Goal: Task Accomplishment & Management: Manage account settings

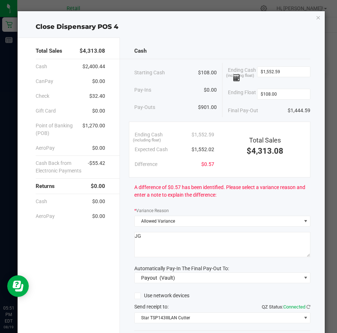
scroll to position [53, 0]
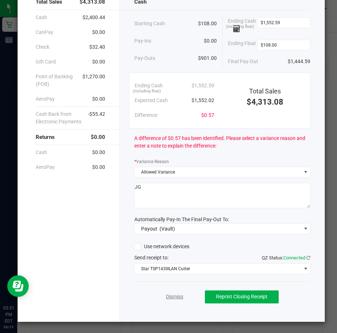
click at [169, 297] on link "Dismiss" at bounding box center [174, 297] width 17 height 8
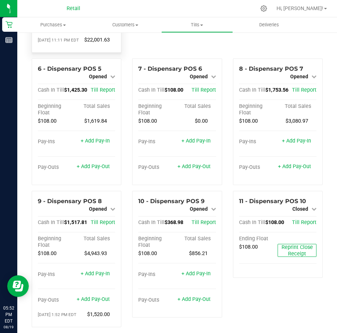
scroll to position [180, 0]
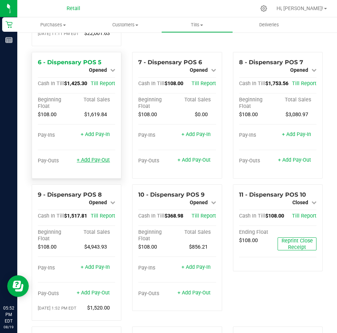
click at [92, 163] on link "+ Add Pay-Out" at bounding box center [93, 160] width 33 height 6
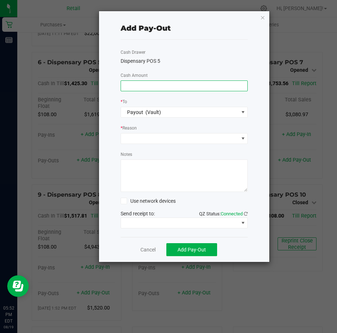
click at [132, 84] on input at bounding box center [184, 86] width 127 height 10
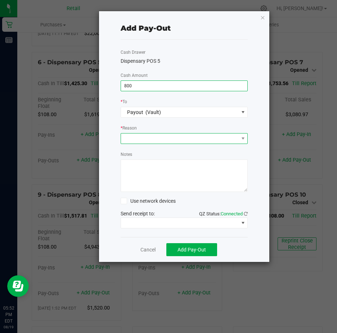
type input "$800.00"
click at [142, 137] on span at bounding box center [180, 138] width 118 height 10
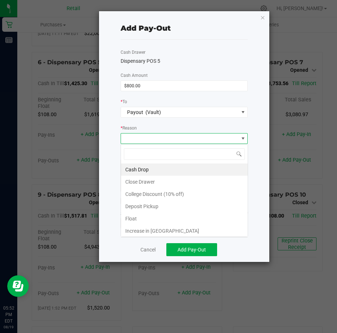
scroll to position [11, 127]
click at [148, 169] on li "Cash Drop" at bounding box center [184, 169] width 127 height 12
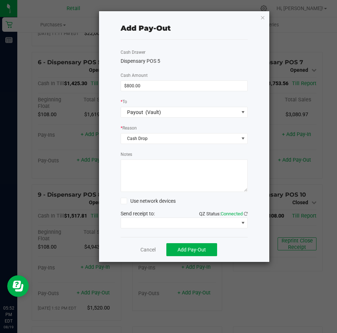
click at [133, 167] on textarea "Notes" at bounding box center [185, 175] width 128 height 32
type textarea "JG"
click at [243, 222] on span at bounding box center [243, 223] width 6 height 6
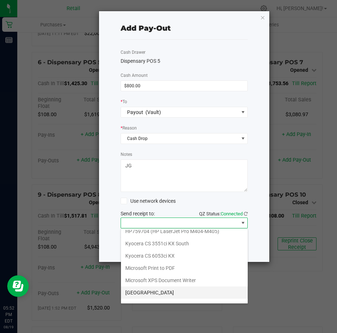
scroll to position [112, 0]
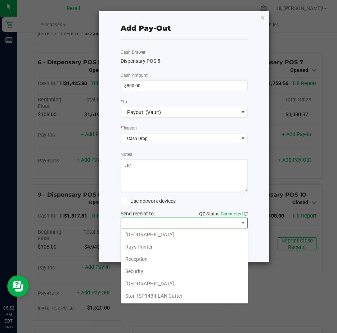
drag, startPoint x: 156, startPoint y: 294, endPoint x: 156, endPoint y: 289, distance: 5.1
click at [156, 292] on Cutter "Star TSP143IIILAN Cutter" at bounding box center [184, 295] width 127 height 12
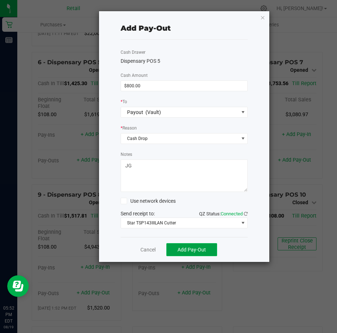
click at [193, 247] on span "Add Pay-Out" at bounding box center [192, 250] width 28 height 6
click at [146, 249] on link "Dismiss" at bounding box center [145, 250] width 17 height 8
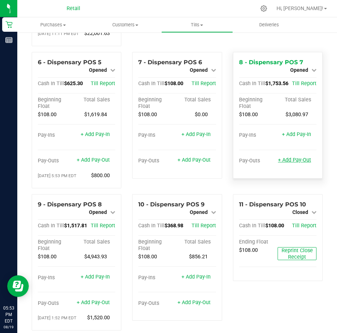
click at [285, 163] on link "+ Add Pay-Out" at bounding box center [294, 160] width 33 height 6
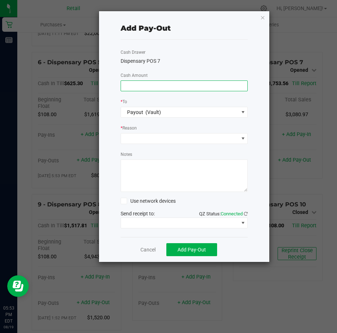
click at [143, 84] on input at bounding box center [184, 86] width 127 height 10
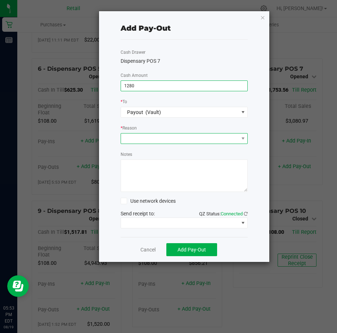
type input "$1,280.00"
click at [143, 136] on span at bounding box center [180, 138] width 118 height 10
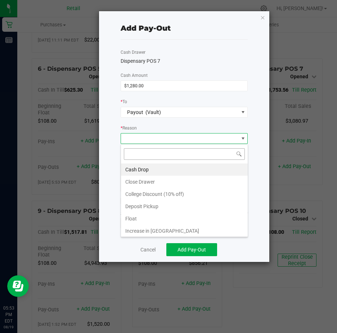
scroll to position [11, 127]
drag, startPoint x: 148, startPoint y: 170, endPoint x: 144, endPoint y: 169, distance: 3.8
click at [147, 169] on li "Cash Drop" at bounding box center [184, 169] width 127 height 12
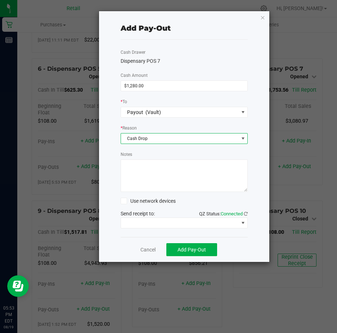
click at [143, 169] on textarea "Notes" at bounding box center [185, 175] width 128 height 32
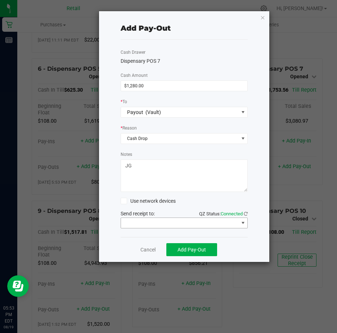
type textarea "JG"
click at [245, 223] on span at bounding box center [243, 223] width 6 height 6
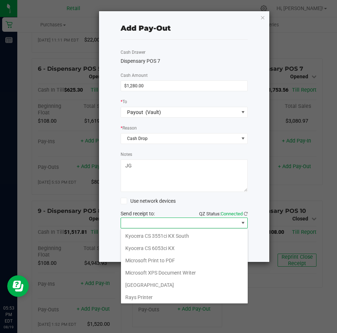
scroll to position [112, 0]
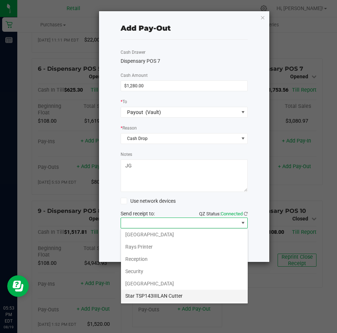
click at [189, 293] on Cutter "Star TSP143IIILAN Cutter" at bounding box center [184, 295] width 127 height 12
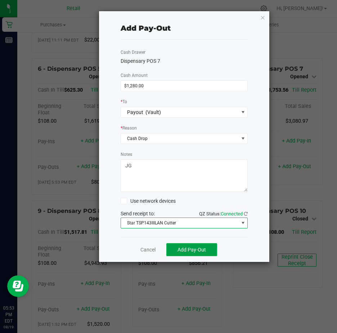
click at [190, 249] on span "Add Pay-Out" at bounding box center [192, 250] width 28 height 6
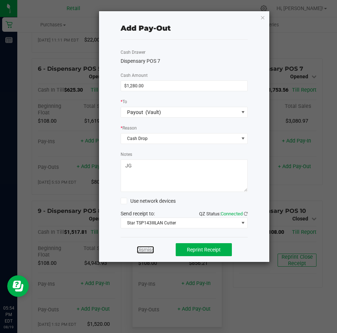
click at [148, 250] on link "Dismiss" at bounding box center [145, 250] width 17 height 8
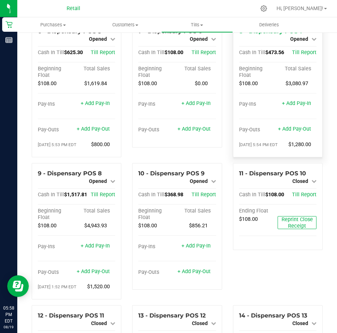
scroll to position [252, 0]
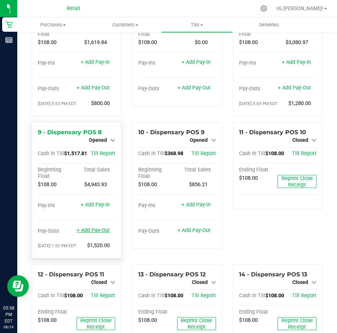
click at [89, 233] on link "+ Add Pay-Out" at bounding box center [93, 230] width 33 height 6
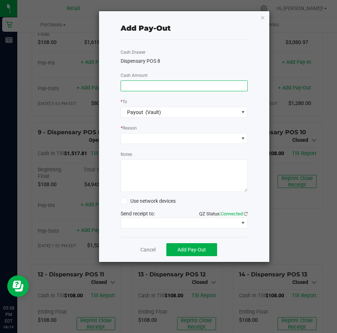
click at [133, 85] on input at bounding box center [184, 86] width 127 height 10
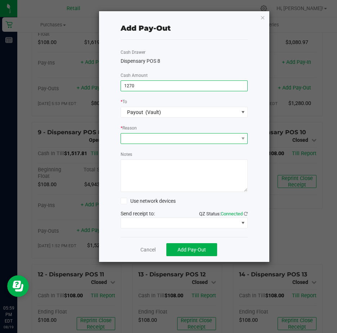
type input "$1,270.00"
click at [136, 137] on span at bounding box center [180, 138] width 118 height 10
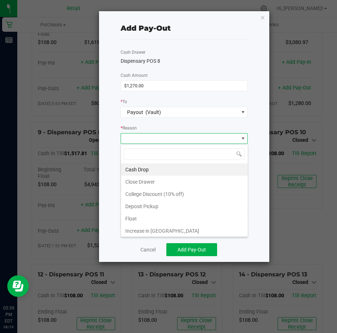
scroll to position [11, 127]
click at [144, 168] on li "Cash Drop" at bounding box center [184, 169] width 127 height 12
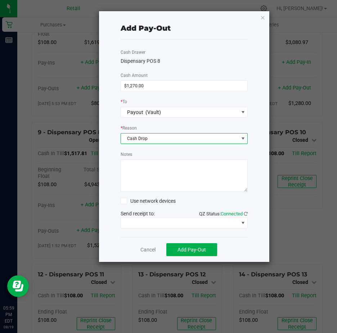
click at [139, 167] on textarea "Notes" at bounding box center [185, 175] width 128 height 32
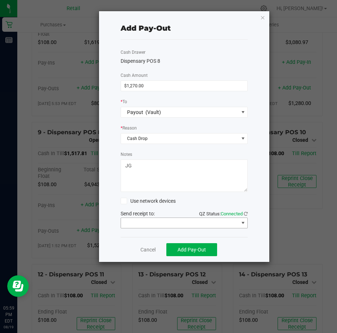
type textarea "JG"
click at [242, 222] on span at bounding box center [243, 223] width 6 height 6
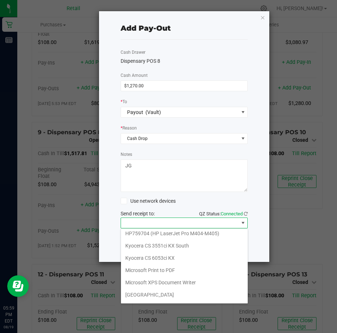
scroll to position [112, 0]
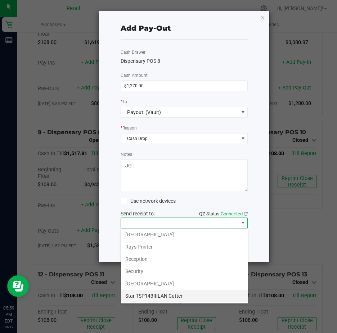
click at [186, 296] on Cutter "Star TSP143IIILAN Cutter" at bounding box center [184, 295] width 127 height 12
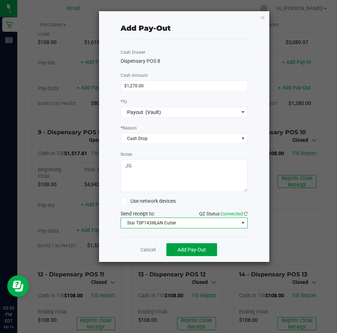
click at [191, 248] on span "Add Pay-Out" at bounding box center [192, 250] width 28 height 6
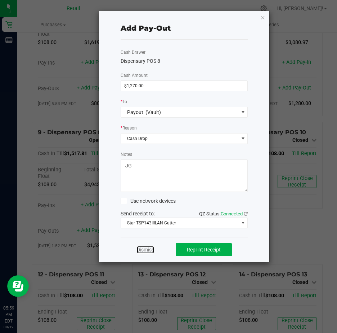
click at [147, 249] on link "Dismiss" at bounding box center [145, 250] width 17 height 8
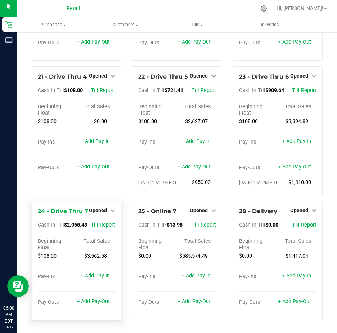
scroll to position [913, 0]
click at [90, 298] on link "+ Add Pay-Out" at bounding box center [93, 301] width 33 height 6
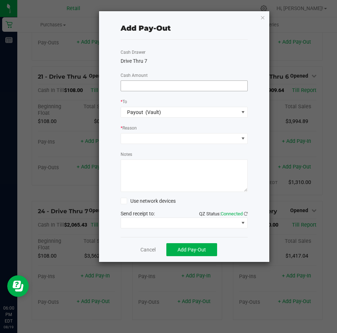
click at [133, 87] on input at bounding box center [184, 86] width 127 height 10
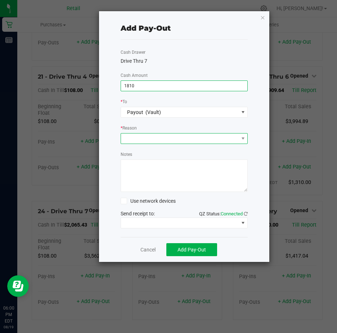
type input "$1,810.00"
click at [144, 138] on span at bounding box center [180, 138] width 118 height 10
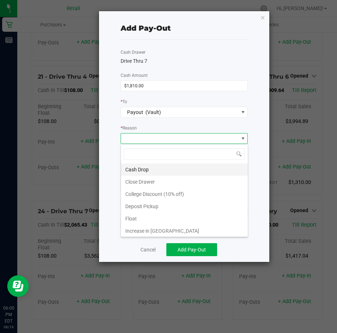
scroll to position [11, 127]
click at [153, 168] on li "Cash Drop" at bounding box center [184, 169] width 127 height 12
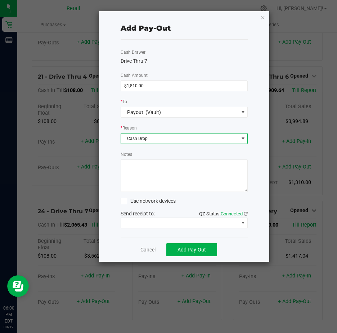
click at [148, 168] on textarea "Notes" at bounding box center [185, 175] width 128 height 32
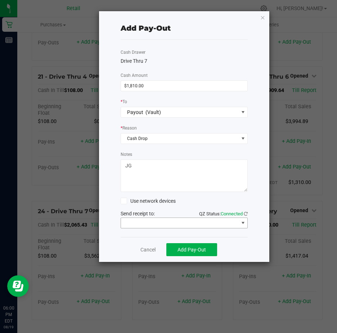
type textarea "JG"
click at [245, 222] on span at bounding box center [243, 223] width 6 height 6
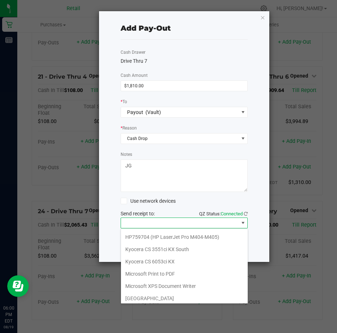
scroll to position [112, 0]
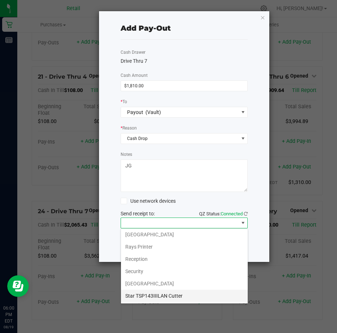
click at [164, 293] on Cutter "Star TSP143IIILAN Cutter" at bounding box center [184, 295] width 127 height 12
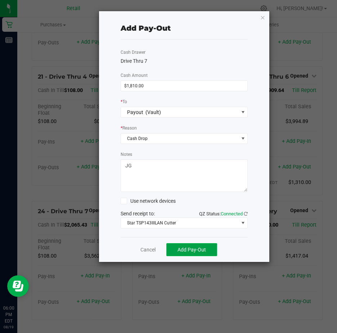
click at [194, 248] on span "Add Pay-Out" at bounding box center [192, 250] width 28 height 6
click at [143, 249] on link "Dismiss" at bounding box center [145, 250] width 17 height 8
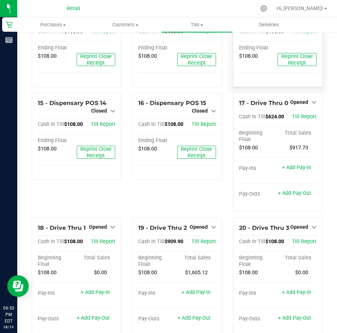
scroll to position [461, 0]
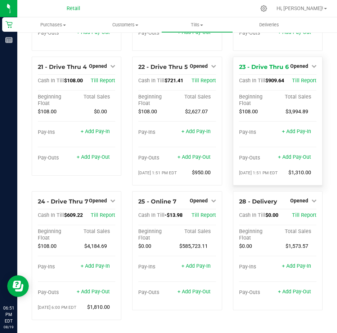
scroll to position [857, 0]
click at [211, 68] on icon at bounding box center [213, 65] width 5 height 5
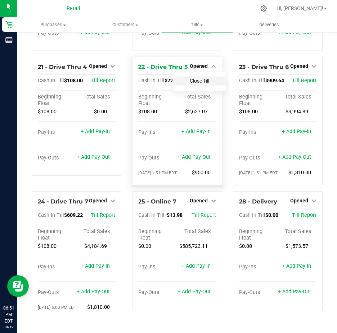
click at [203, 84] on link "Close Till" at bounding box center [199, 81] width 19 height 6
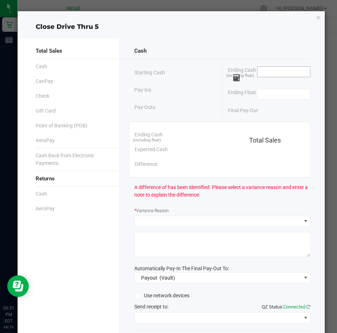
click at [260, 72] on input at bounding box center [284, 72] width 53 height 10
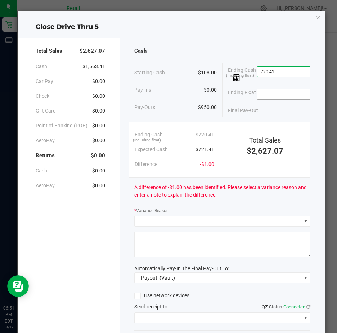
type input "$720.41"
click at [258, 95] on input at bounding box center [284, 94] width 53 height 10
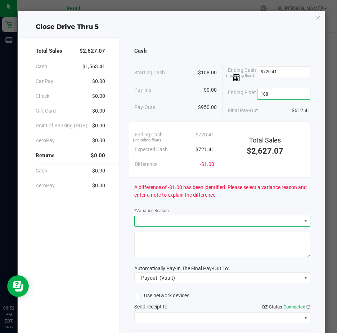
type input "$108.00"
click at [151, 223] on span at bounding box center [218, 221] width 167 height 10
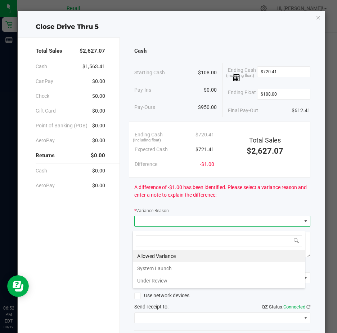
scroll to position [11, 173]
click at [164, 257] on li "Allowed Variance" at bounding box center [219, 256] width 172 height 12
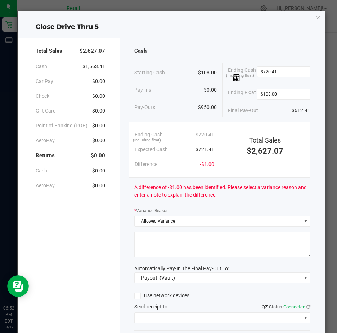
click at [139, 242] on textarea at bounding box center [222, 244] width 176 height 25
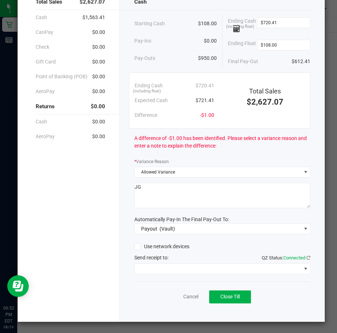
scroll to position [53, 0]
type textarea "JG"
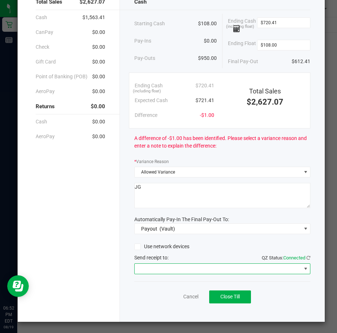
click at [303, 267] on span at bounding box center [306, 269] width 6 height 6
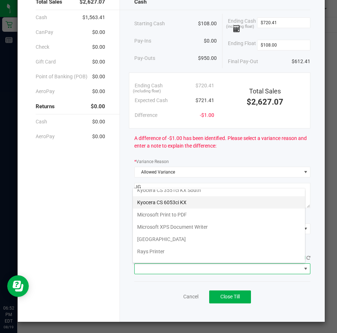
scroll to position [112, 0]
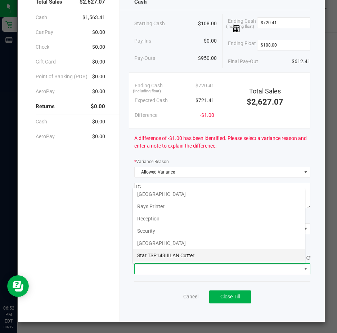
click at [189, 254] on Cutter "Star TSP143IIILAN Cutter" at bounding box center [219, 255] width 172 height 12
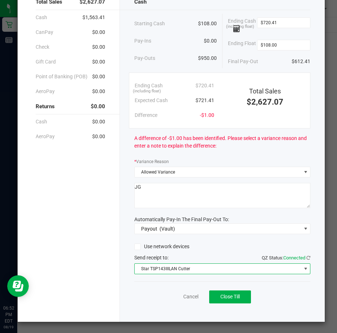
scroll to position [53, 0]
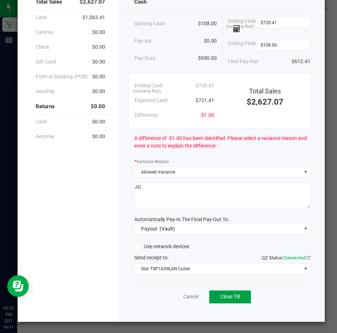
click at [230, 296] on span "Close Till" at bounding box center [230, 296] width 19 height 6
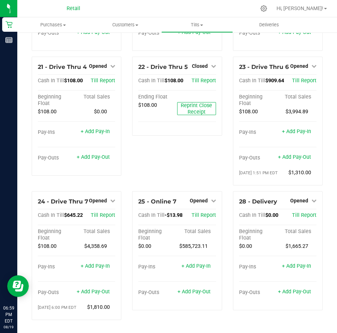
scroll to position [901, 0]
click at [312, 63] on icon at bounding box center [314, 65] width 5 height 5
click at [298, 78] on link "Close Till" at bounding box center [300, 81] width 19 height 6
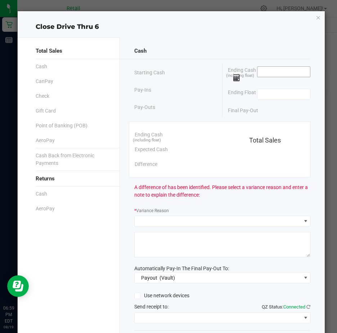
click at [275, 71] on input at bounding box center [284, 72] width 53 height 10
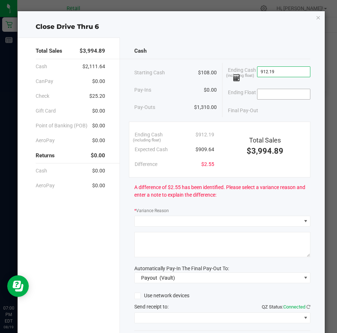
type input "$912.19"
click at [267, 98] on input at bounding box center [284, 94] width 53 height 10
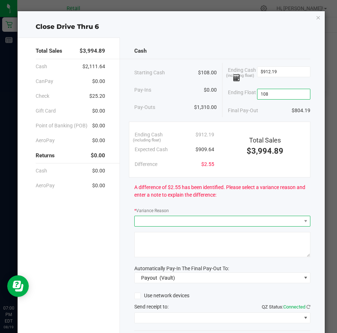
type input "$108.00"
click at [163, 225] on span at bounding box center [218, 221] width 167 height 10
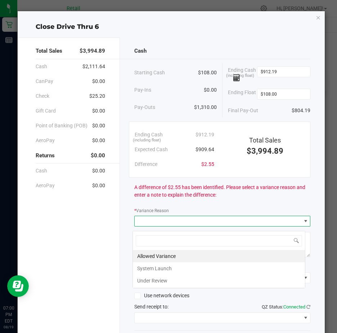
scroll to position [11, 173]
click at [158, 256] on li "Allowed Variance" at bounding box center [219, 256] width 172 height 12
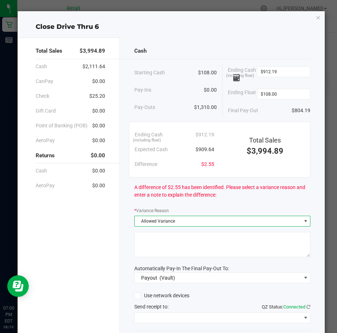
click at [155, 243] on textarea at bounding box center [222, 244] width 176 height 25
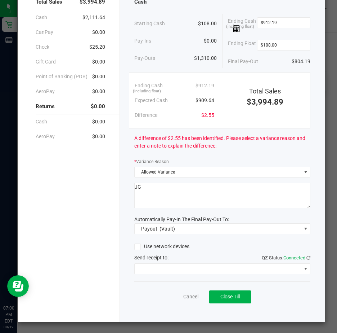
scroll to position [53, 0]
type textarea "JG"
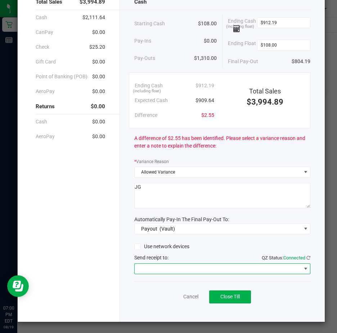
click at [303, 267] on span at bounding box center [306, 269] width 6 height 6
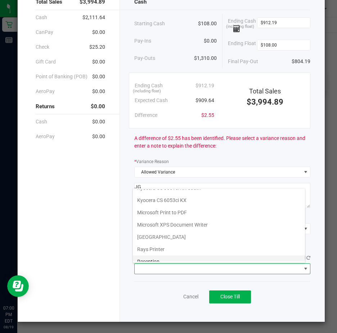
scroll to position [112, 0]
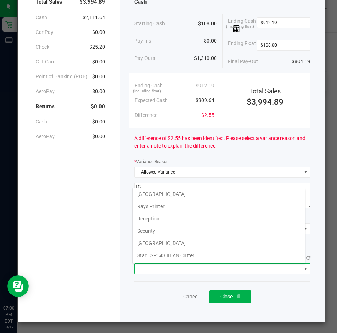
click at [218, 254] on Cutter "Star TSP143IIILAN Cutter" at bounding box center [219, 255] width 172 height 12
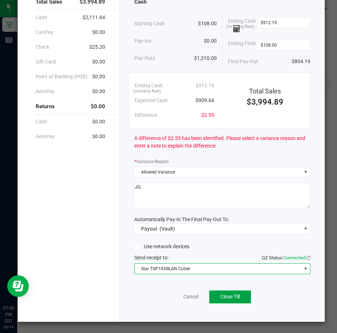
click at [230, 297] on span "Close Till" at bounding box center [230, 296] width 19 height 6
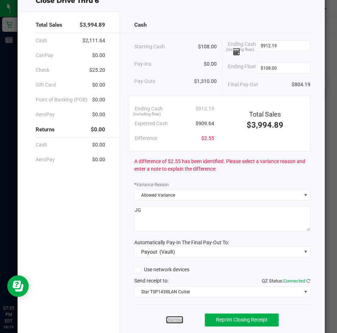
scroll to position [53, 0]
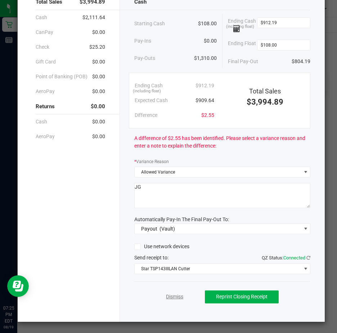
click at [170, 296] on link "Dismiss" at bounding box center [174, 297] width 17 height 8
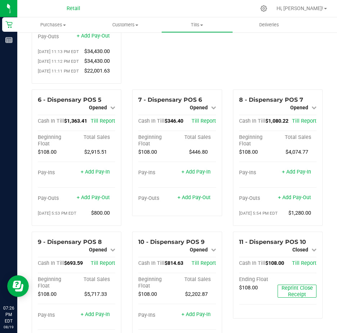
scroll to position [144, 0]
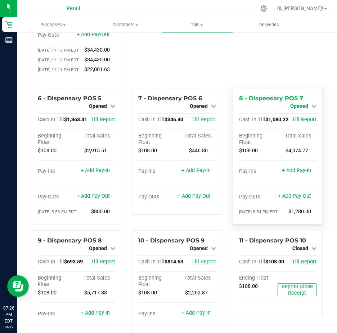
click at [312, 108] on icon at bounding box center [314, 105] width 5 height 5
click at [302, 115] on link "Close Till" at bounding box center [300, 112] width 19 height 6
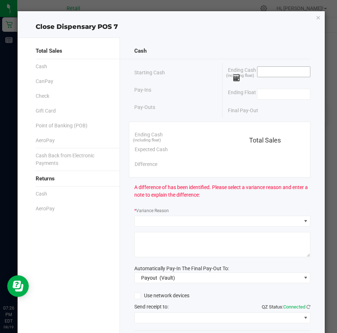
click at [267, 72] on input at bounding box center [284, 72] width 53 height 10
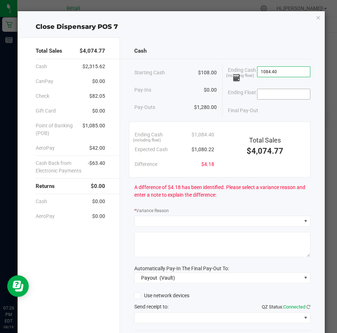
type input "$1,084.40"
click at [267, 97] on input at bounding box center [284, 94] width 53 height 10
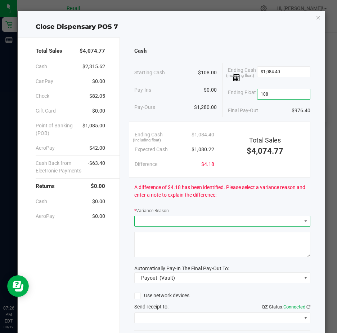
type input "$108.00"
click at [156, 226] on span at bounding box center [218, 221] width 167 height 10
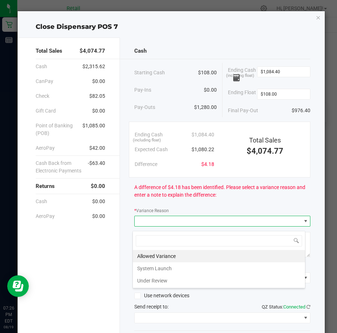
scroll to position [11, 173]
click at [151, 255] on li "Allowed Variance" at bounding box center [219, 256] width 172 height 12
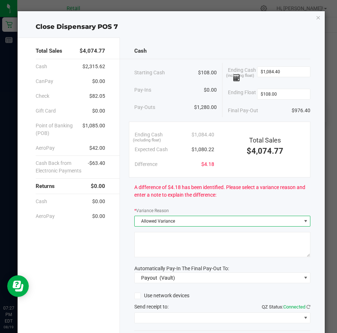
click at [156, 242] on textarea at bounding box center [222, 244] width 176 height 25
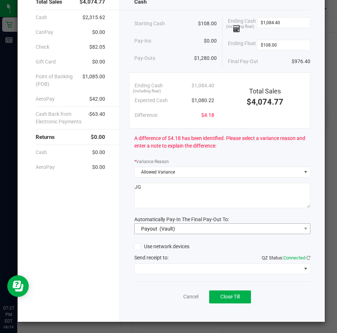
scroll to position [53, 0]
type textarea "JG"
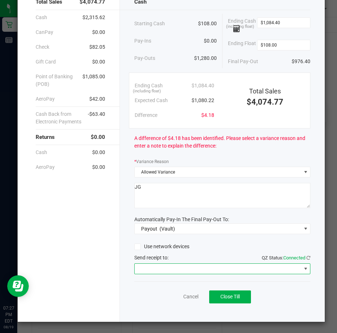
click at [303, 267] on span at bounding box center [306, 269] width 6 height 6
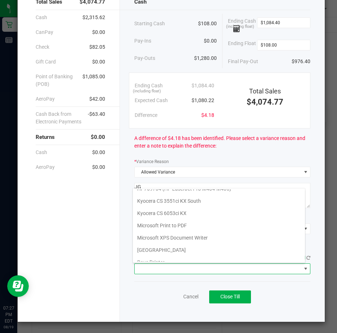
scroll to position [112, 0]
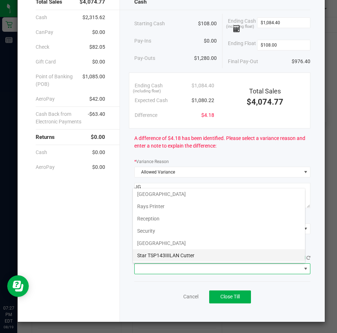
click at [190, 254] on Cutter "Star TSP143IIILAN Cutter" at bounding box center [219, 255] width 172 height 12
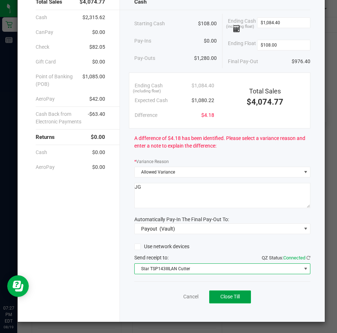
click at [231, 296] on span "Close Till" at bounding box center [230, 296] width 19 height 6
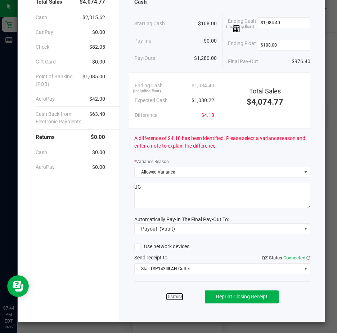
click at [174, 296] on link "Dismiss" at bounding box center [174, 297] width 17 height 8
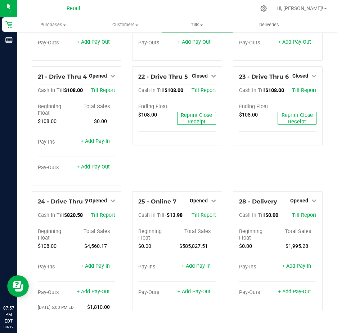
scroll to position [887, 0]
click at [113, 198] on icon at bounding box center [112, 200] width 5 height 5
click at [103, 212] on link "Close Till" at bounding box center [98, 215] width 19 height 6
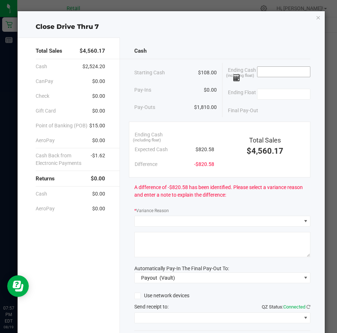
click at [266, 69] on input at bounding box center [284, 72] width 53 height 10
type input "$821.84"
click at [267, 93] on input at bounding box center [284, 94] width 53 height 10
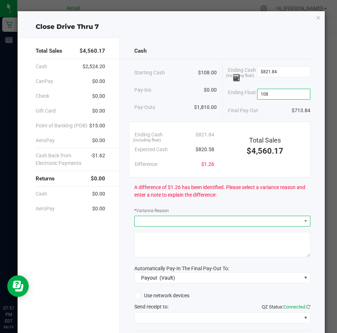
type input "$108.00"
click at [147, 226] on span at bounding box center [218, 221] width 167 height 10
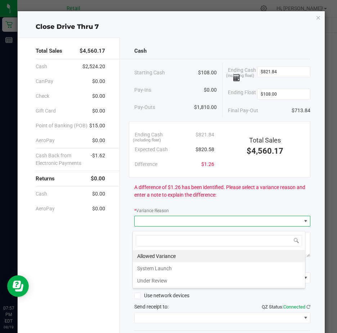
scroll to position [11, 173]
click at [146, 224] on span at bounding box center [218, 221] width 167 height 10
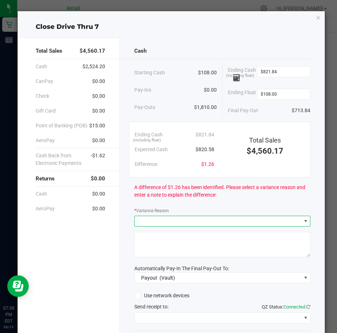
click at [149, 225] on span at bounding box center [218, 221] width 167 height 10
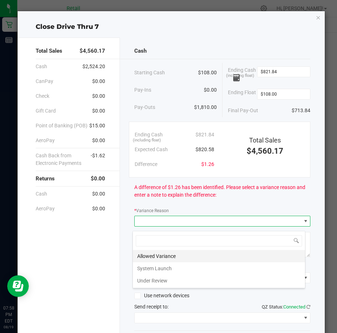
click at [144, 256] on li "Allowed Variance" at bounding box center [219, 256] width 172 height 12
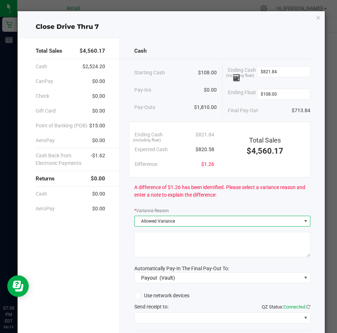
click at [144, 243] on textarea at bounding box center [222, 244] width 176 height 25
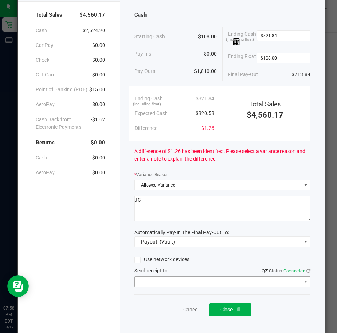
scroll to position [53, 0]
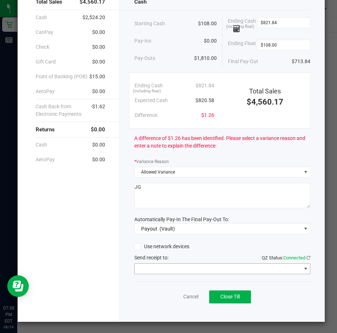
type textarea "JG"
click at [303, 268] on span at bounding box center [306, 269] width 6 height 6
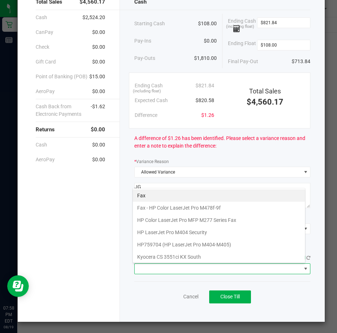
scroll to position [112, 0]
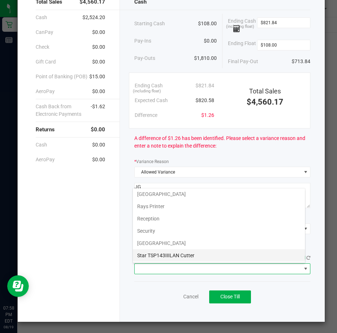
click at [204, 254] on Cutter "Star TSP143IIILAN Cutter" at bounding box center [219, 255] width 172 height 12
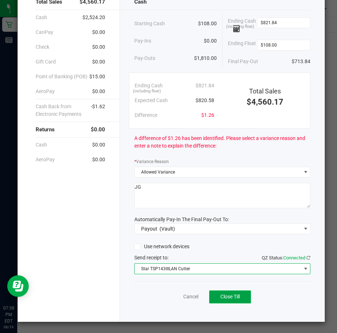
click at [227, 295] on span "Close Till" at bounding box center [230, 296] width 19 height 6
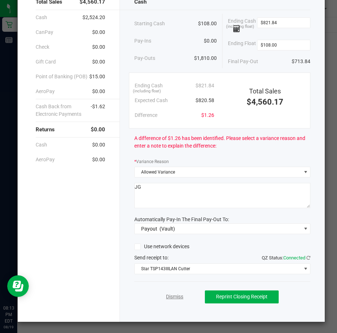
click at [167, 296] on link "Dismiss" at bounding box center [174, 297] width 17 height 8
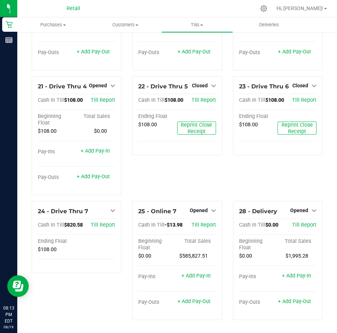
scroll to position [877, 0]
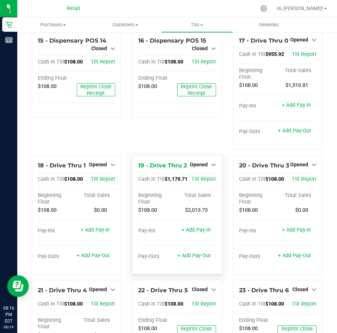
scroll to position [577, 0]
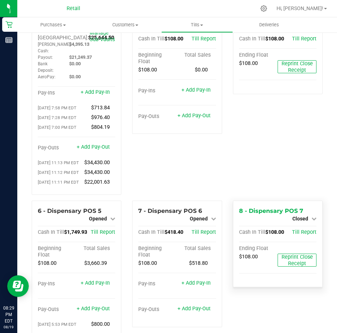
scroll to position [108, 0]
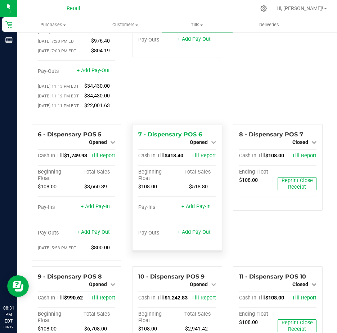
click at [211, 145] on icon at bounding box center [213, 141] width 5 height 5
click at [204, 151] on link "Close Till" at bounding box center [199, 148] width 19 height 6
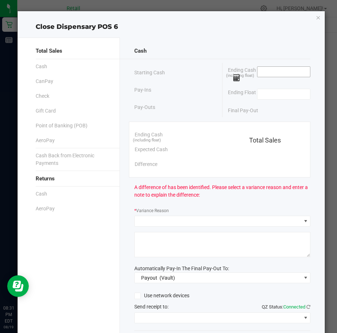
click at [262, 72] on input at bounding box center [284, 72] width 53 height 10
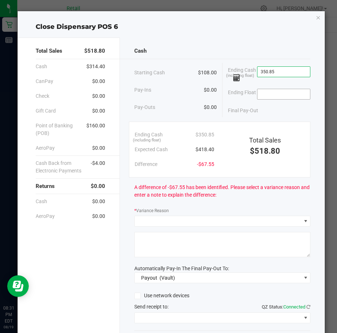
type input "$350.85"
click at [269, 97] on input at bounding box center [284, 94] width 53 height 10
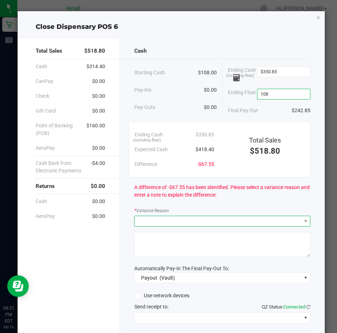
type input "$108.00"
drag, startPoint x: 169, startPoint y: 225, endPoint x: 177, endPoint y: 224, distance: 7.6
click at [169, 224] on span at bounding box center [218, 221] width 167 height 10
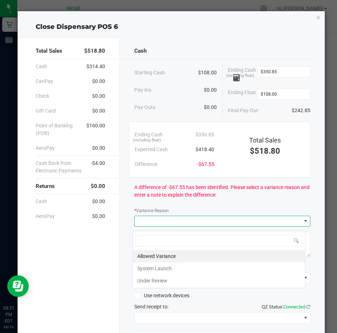
scroll to position [11, 173]
click at [155, 224] on span at bounding box center [218, 221] width 167 height 10
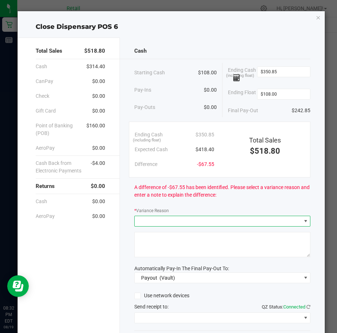
click at [154, 223] on span at bounding box center [218, 221] width 167 height 10
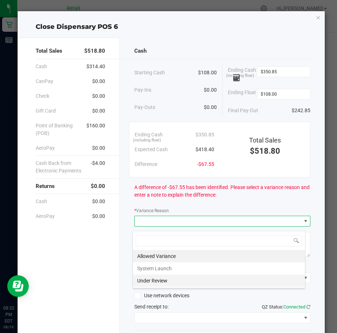
click at [163, 279] on li "Under Review" at bounding box center [219, 280] width 172 height 12
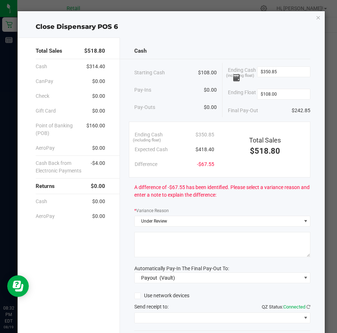
click at [155, 243] on textarea at bounding box center [222, 244] width 176 height 25
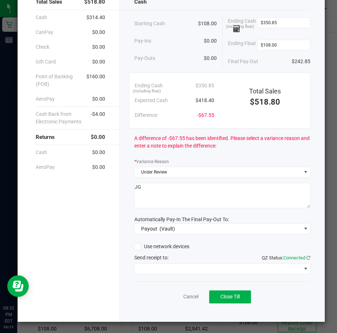
scroll to position [53, 0]
type textarea "JG: spoke to Cas... forgot to add $60.00 void."
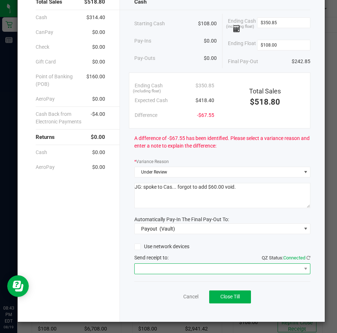
click at [156, 270] on span at bounding box center [218, 268] width 167 height 10
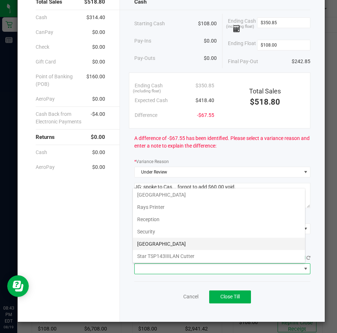
scroll to position [112, 0]
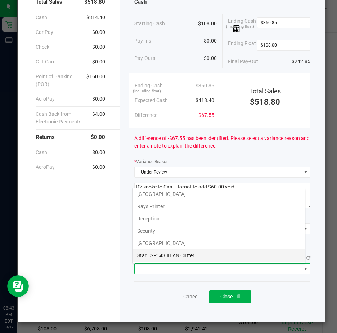
drag, startPoint x: 191, startPoint y: 254, endPoint x: 244, endPoint y: 264, distance: 54.3
click at [190, 254] on Cutter "Star TSP143IIILAN Cutter" at bounding box center [219, 255] width 172 height 12
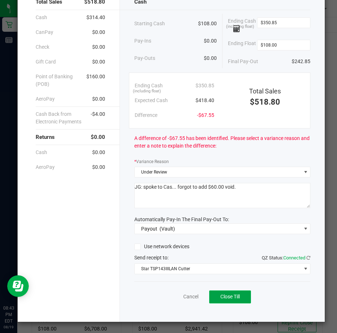
click at [228, 295] on span "Close Till" at bounding box center [230, 296] width 19 height 6
click at [170, 297] on link "Dismiss" at bounding box center [174, 297] width 17 height 8
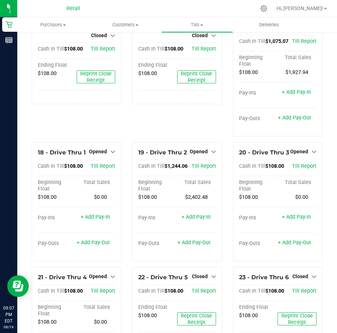
scroll to position [577, 0]
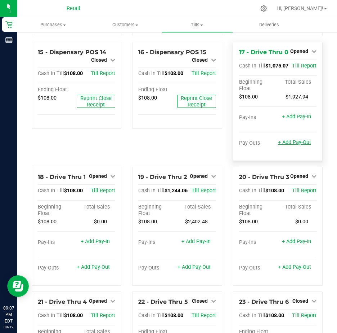
click at [284, 145] on link "+ Add Pay-Out" at bounding box center [294, 142] width 33 height 6
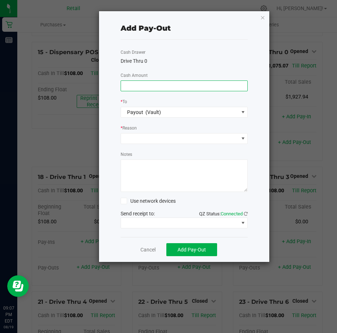
click at [132, 82] on input at bounding box center [184, 86] width 127 height 10
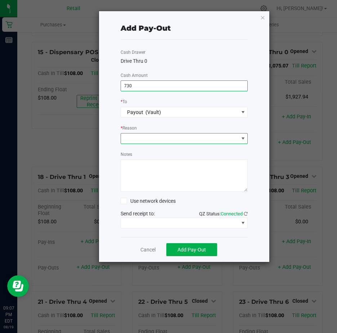
type input "$730.00"
click at [244, 137] on span at bounding box center [243, 139] width 6 height 6
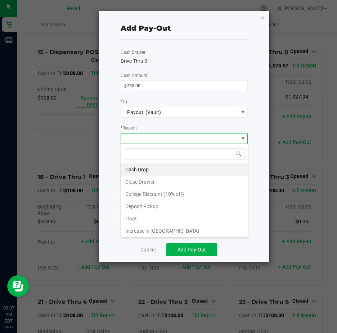
scroll to position [11, 127]
click at [158, 170] on li "Cash Drop" at bounding box center [184, 169] width 127 height 12
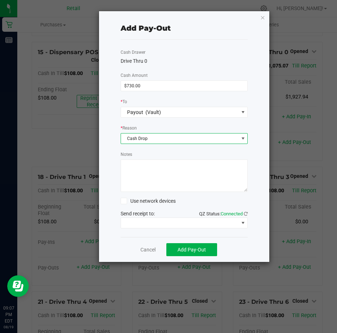
click at [154, 173] on textarea "Notes" at bounding box center [185, 175] width 128 height 32
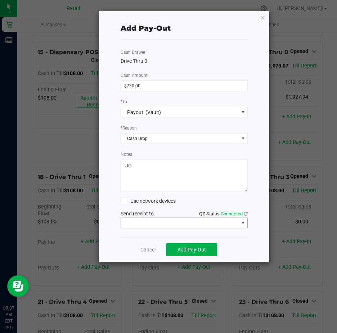
type textarea "JG"
click at [242, 222] on span at bounding box center [243, 223] width 6 height 6
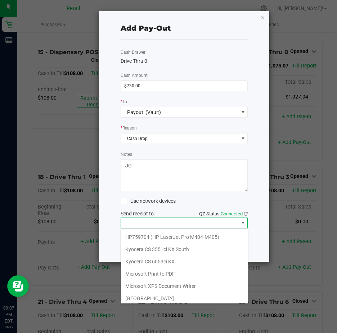
scroll to position [112, 0]
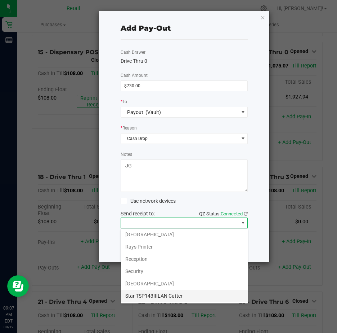
click at [177, 293] on Cutter "Star TSP143IIILAN Cutter" at bounding box center [184, 295] width 127 height 12
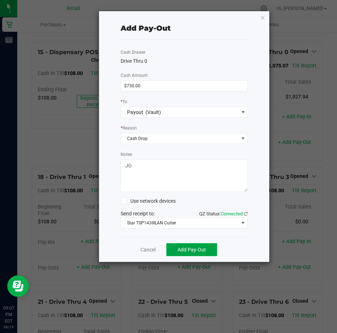
click at [195, 248] on span "Add Pay-Out" at bounding box center [192, 250] width 28 height 6
click at [145, 248] on link "Dismiss" at bounding box center [145, 250] width 17 height 8
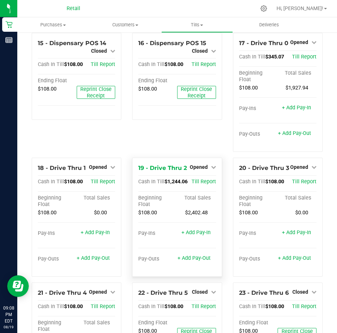
scroll to position [649, 0]
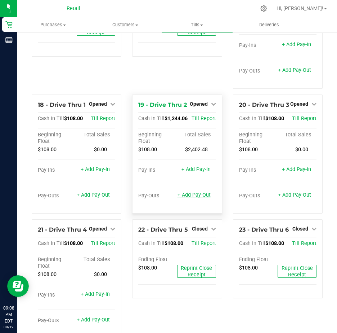
click at [187, 198] on link "+ Add Pay-Out" at bounding box center [194, 195] width 33 height 6
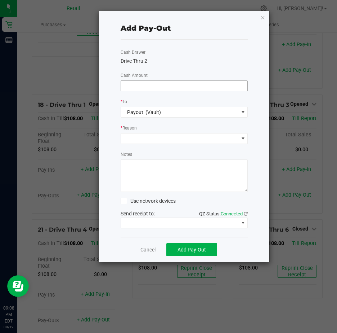
click at [139, 88] on input at bounding box center [184, 86] width 127 height 10
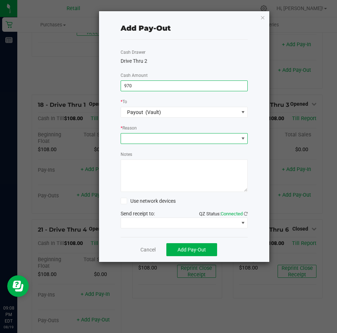
type input "$970.00"
click at [244, 138] on span at bounding box center [243, 139] width 6 height 6
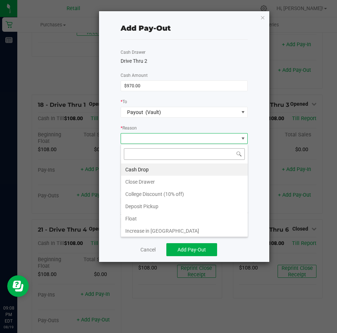
scroll to position [11, 127]
click at [151, 169] on li "Cash Drop" at bounding box center [184, 169] width 127 height 12
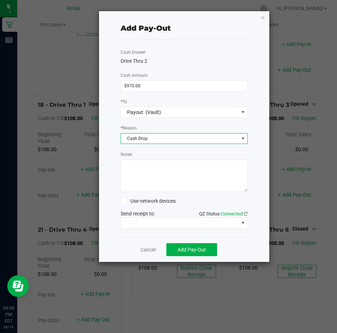
click at [143, 169] on textarea "Notes" at bounding box center [185, 175] width 128 height 32
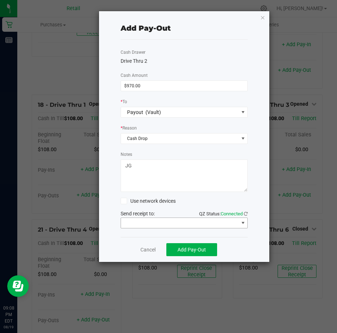
type textarea "JG"
click at [244, 223] on span at bounding box center [243, 223] width 6 height 6
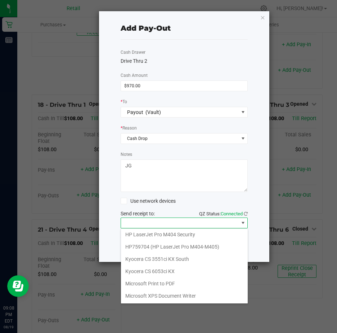
scroll to position [112, 0]
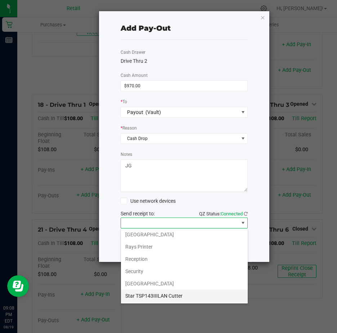
click at [182, 294] on Cutter "Star TSP143IIILAN Cutter" at bounding box center [184, 295] width 127 height 12
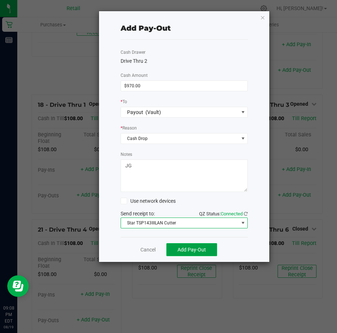
click at [194, 249] on span "Add Pay-Out" at bounding box center [192, 250] width 28 height 6
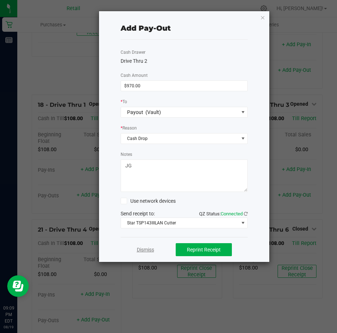
click at [147, 248] on link "Dismiss" at bounding box center [145, 250] width 17 height 8
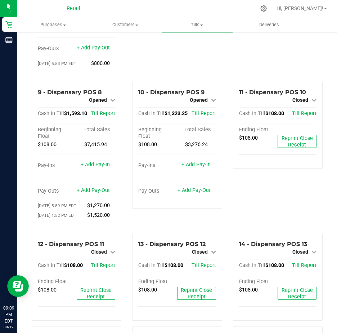
scroll to position [288, 0]
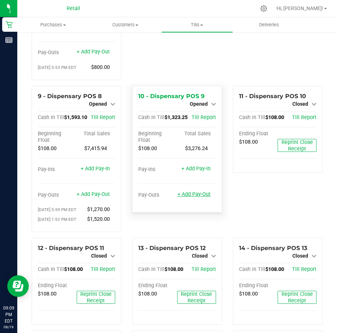
click at [189, 197] on link "+ Add Pay-Out" at bounding box center [194, 194] width 33 height 6
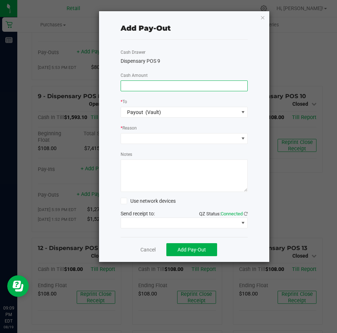
click at [136, 85] on input at bounding box center [184, 86] width 127 height 10
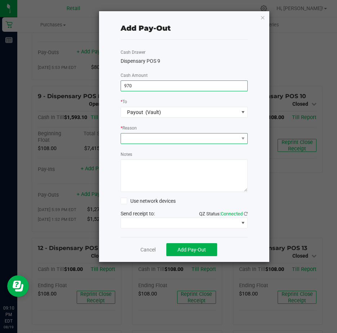
type input "$970.00"
click at [130, 138] on span at bounding box center [180, 138] width 118 height 10
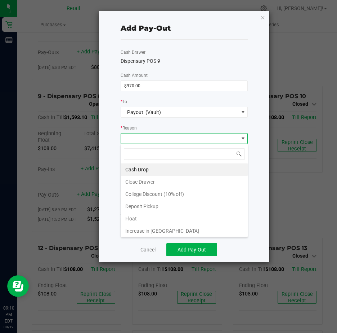
scroll to position [11, 127]
click at [143, 167] on li "Cash Drop" at bounding box center [184, 169] width 127 height 12
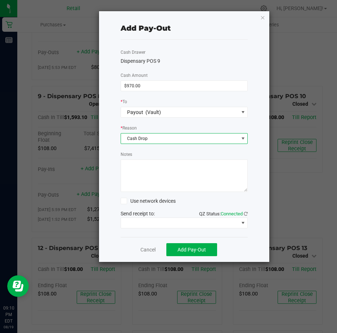
click at [143, 167] on textarea "Notes" at bounding box center [185, 175] width 128 height 32
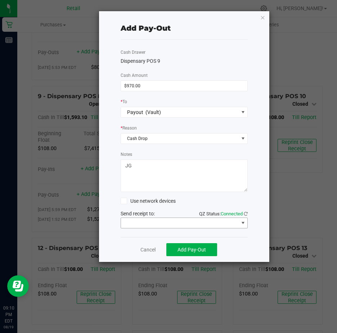
type textarea "JG"
click at [243, 223] on span at bounding box center [243, 223] width 6 height 6
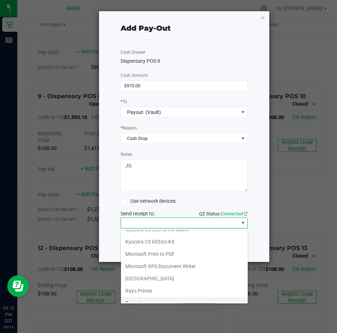
scroll to position [112, 0]
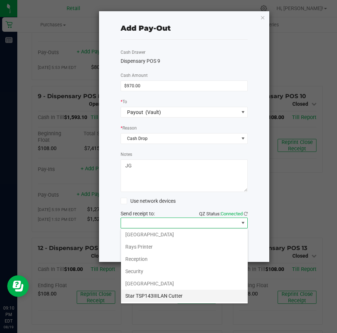
click at [196, 296] on Cutter "Star TSP143IIILAN Cutter" at bounding box center [184, 295] width 127 height 12
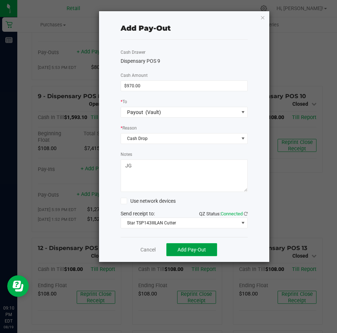
click at [189, 248] on span "Add Pay-Out" at bounding box center [192, 250] width 28 height 6
click at [146, 249] on link "Dismiss" at bounding box center [145, 250] width 17 height 8
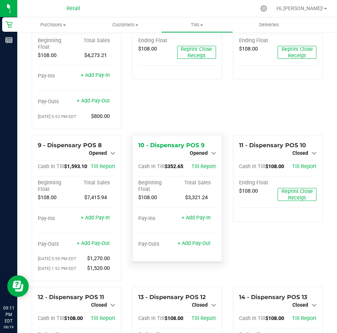
scroll to position [180, 0]
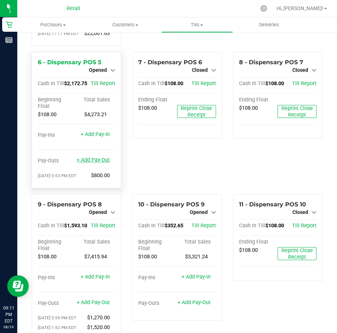
click at [86, 163] on link "+ Add Pay-Out" at bounding box center [93, 160] width 33 height 6
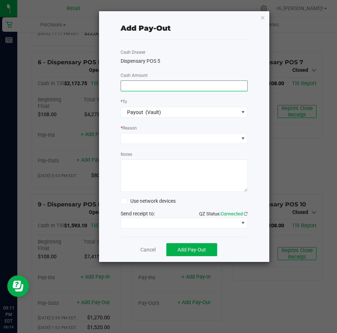
click at [138, 83] on input at bounding box center [184, 86] width 127 height 10
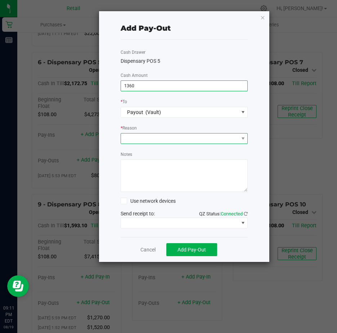
type input "$1,360.00"
click at [149, 138] on span at bounding box center [180, 138] width 118 height 10
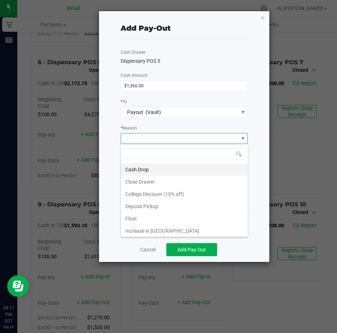
scroll to position [11, 127]
click at [166, 168] on li "Cash Drop" at bounding box center [184, 169] width 127 height 12
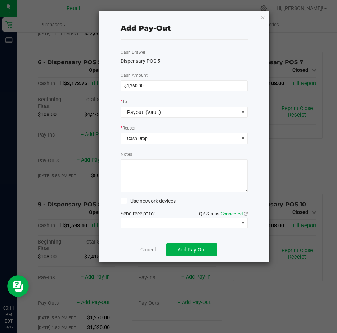
click at [146, 168] on textarea "Notes" at bounding box center [185, 175] width 128 height 32
type textarea "JG"
click at [244, 222] on span at bounding box center [243, 223] width 6 height 6
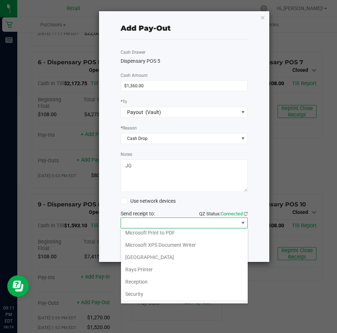
scroll to position [112, 0]
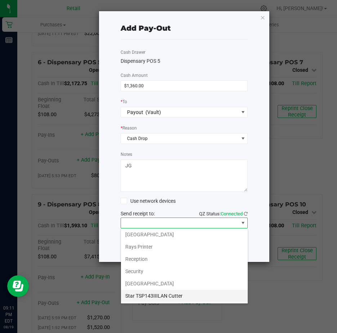
click at [187, 294] on Cutter "Star TSP143IIILAN Cutter" at bounding box center [184, 295] width 127 height 12
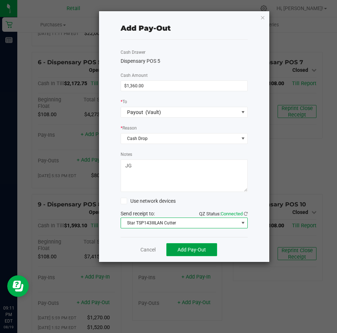
click at [188, 248] on span "Add Pay-Out" at bounding box center [192, 250] width 28 height 6
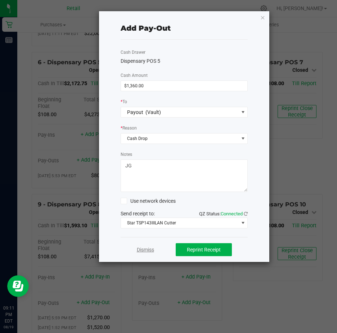
click at [145, 250] on link "Dismiss" at bounding box center [145, 250] width 17 height 8
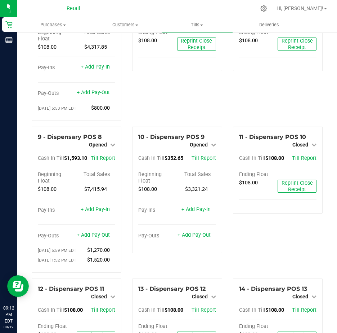
scroll to position [216, 0]
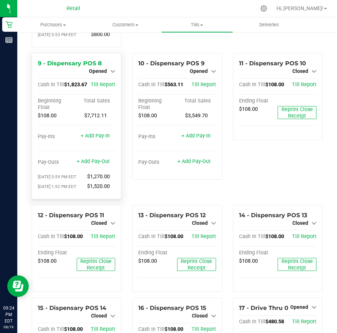
scroll to position [324, 0]
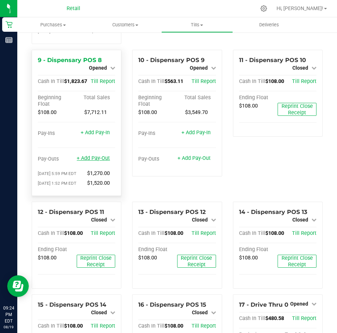
click at [86, 161] on link "+ Add Pay-Out" at bounding box center [93, 158] width 33 height 6
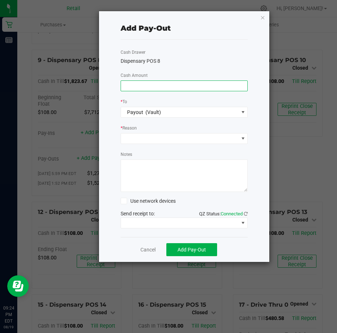
click at [133, 86] on input at bounding box center [184, 86] width 127 height 10
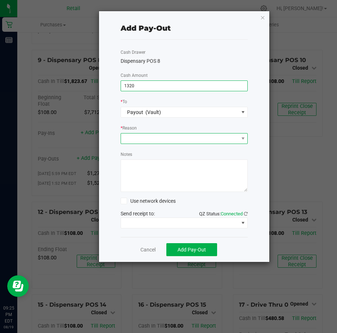
type input "$1,320.00"
click at [131, 138] on span at bounding box center [180, 138] width 118 height 10
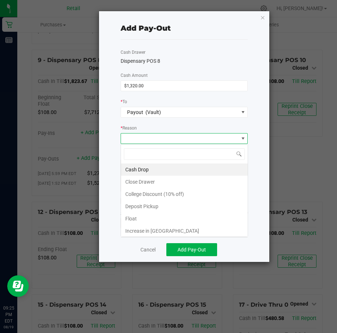
scroll to position [11, 127]
click at [133, 169] on li "Cash Drop" at bounding box center [184, 169] width 127 height 12
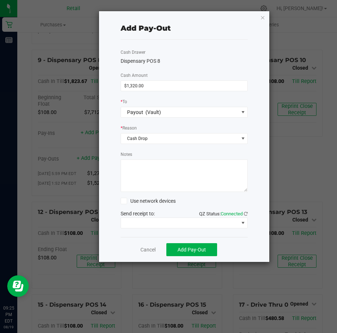
click at [133, 169] on textarea "Notes" at bounding box center [185, 175] width 128 height 32
type textarea "JG"
click at [243, 222] on span at bounding box center [243, 223] width 6 height 6
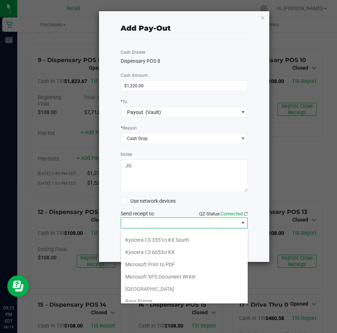
scroll to position [112, 0]
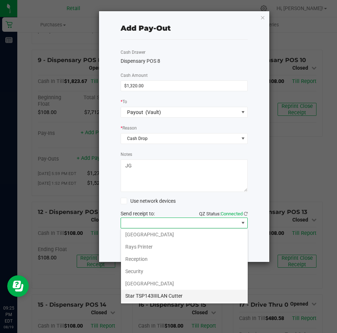
click at [184, 295] on Cutter "Star TSP143IIILAN Cutter" at bounding box center [184, 295] width 127 height 12
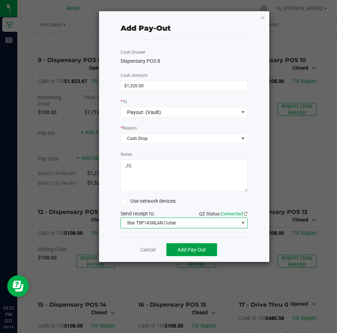
click at [193, 248] on span "Add Pay-Out" at bounding box center [192, 250] width 28 height 6
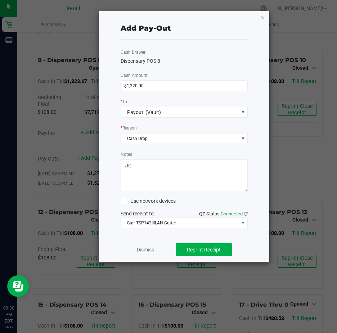
click at [145, 249] on link "Dismiss" at bounding box center [145, 250] width 17 height 8
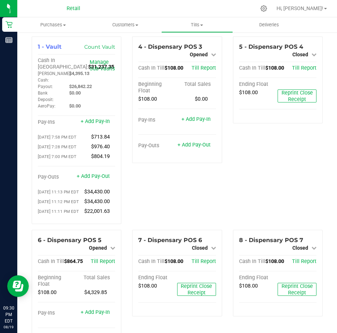
scroll to position [0, 0]
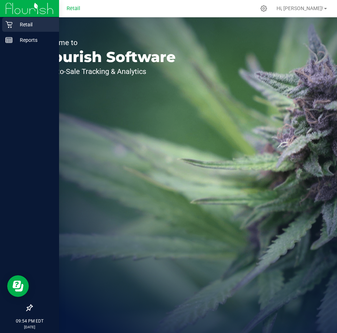
click at [27, 25] on p "Retail" at bounding box center [34, 24] width 43 height 9
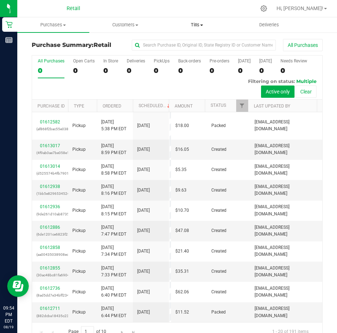
click at [204, 24] on span "Tills" at bounding box center [197, 25] width 71 height 6
click at [192, 43] on span "Manage tills" at bounding box center [185, 43] width 49 height 6
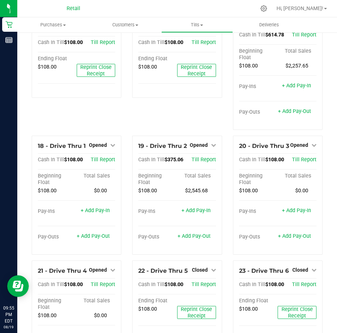
scroll to position [541, 0]
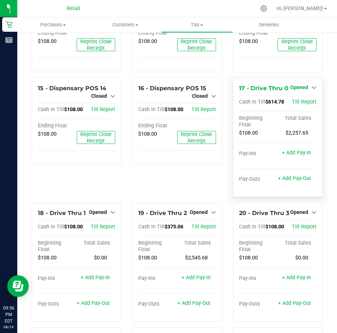
click at [312, 90] on icon at bounding box center [314, 87] width 5 height 5
click at [297, 105] on link "Close Till" at bounding box center [300, 102] width 19 height 6
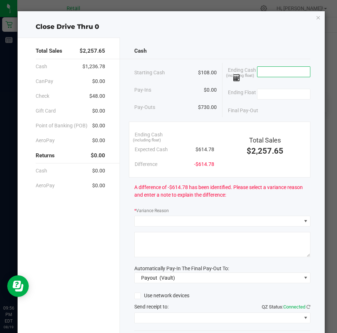
click at [276, 68] on input at bounding box center [284, 72] width 53 height 10
type input "$614.77"
click at [265, 94] on input at bounding box center [284, 94] width 53 height 10
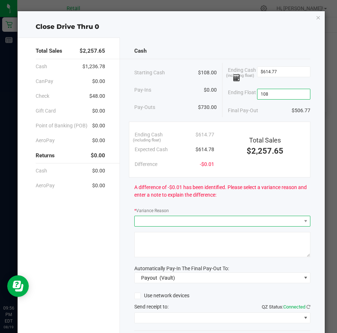
type input "$108.00"
click at [155, 223] on span at bounding box center [218, 221] width 167 height 10
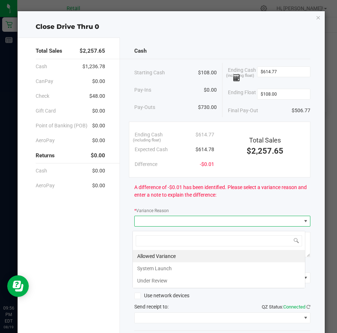
scroll to position [11, 173]
click at [155, 254] on li "Allowed Variance" at bounding box center [219, 256] width 172 height 12
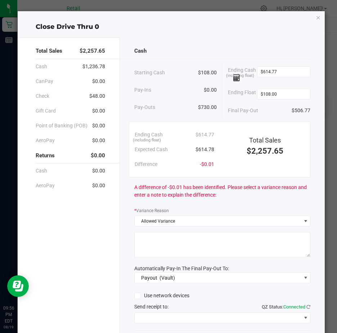
click at [154, 244] on textarea at bounding box center [222, 244] width 176 height 25
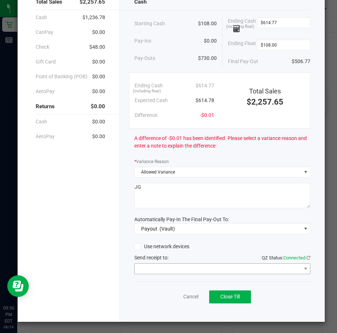
scroll to position [53, 0]
type textarea "JG"
click at [303, 267] on span at bounding box center [306, 269] width 6 height 6
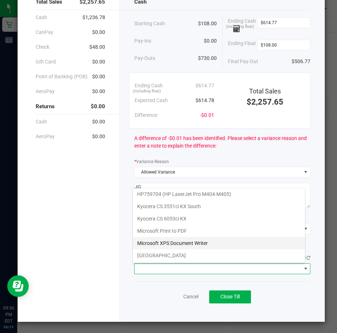
scroll to position [112, 0]
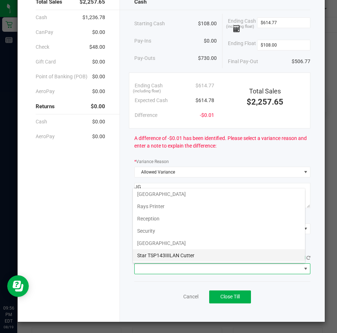
click at [197, 256] on Cutter "Star TSP143IIILAN Cutter" at bounding box center [219, 255] width 172 height 12
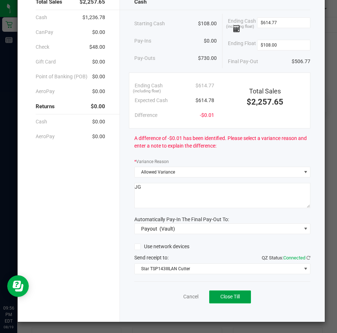
click at [227, 297] on span "Close Till" at bounding box center [230, 296] width 19 height 6
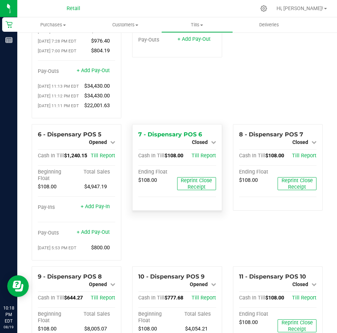
scroll to position [216, 0]
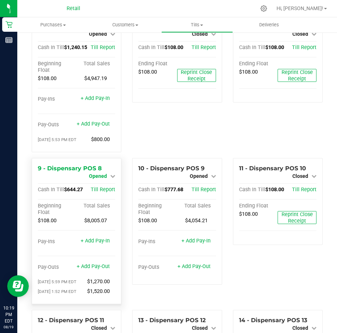
click at [111, 178] on icon at bounding box center [112, 175] width 5 height 5
click at [112, 192] on div "Close Till" at bounding box center [99, 182] width 54 height 19
click at [101, 185] on link "Close Till" at bounding box center [98, 182] width 19 height 6
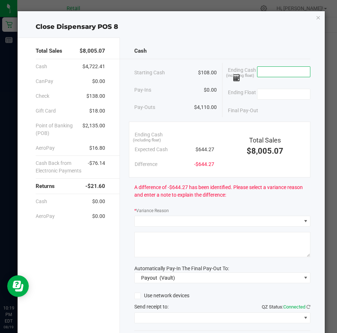
click at [275, 71] on input at bounding box center [284, 72] width 53 height 10
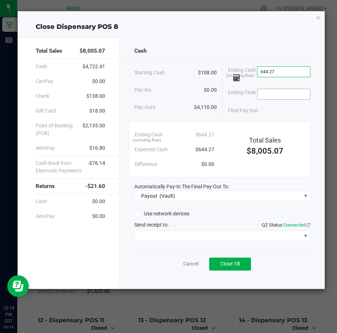
type input "$644.27"
click at [263, 95] on input at bounding box center [284, 94] width 53 height 10
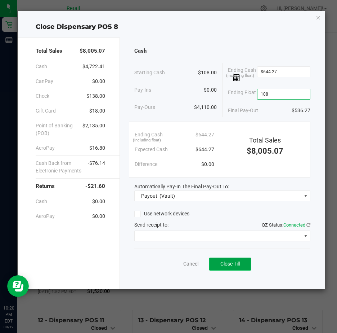
type input "$108.00"
click at [231, 261] on span "Close Till" at bounding box center [230, 264] width 19 height 6
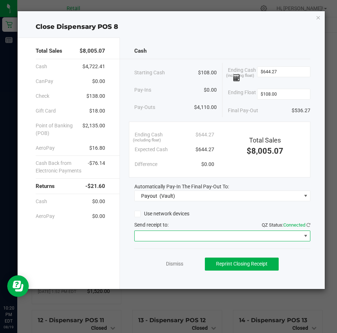
click at [308, 233] on span at bounding box center [306, 236] width 6 height 6
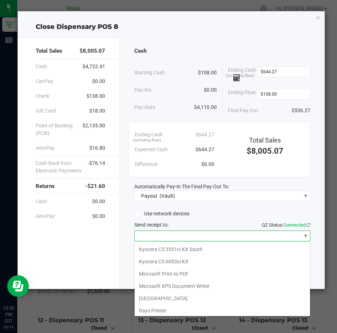
scroll to position [112, 0]
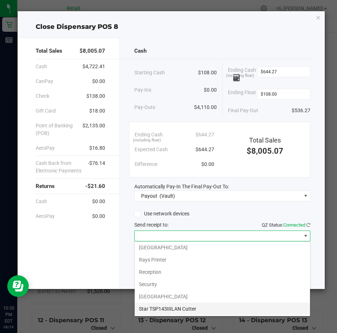
click at [208, 309] on Cutter "Star TSP143IIILAN Cutter" at bounding box center [223, 308] width 176 height 12
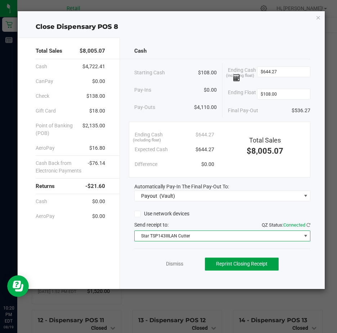
click at [262, 263] on span "Reprint Closing Receipt" at bounding box center [242, 264] width 52 height 6
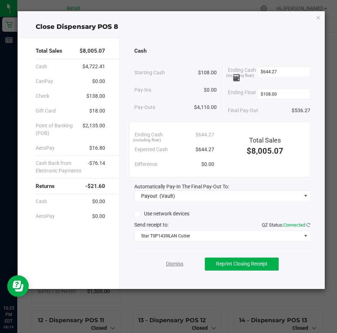
click at [176, 264] on link "Dismiss" at bounding box center [174, 264] width 17 height 8
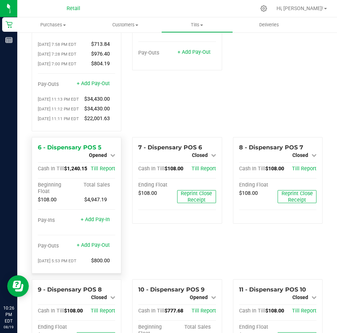
scroll to position [108, 0]
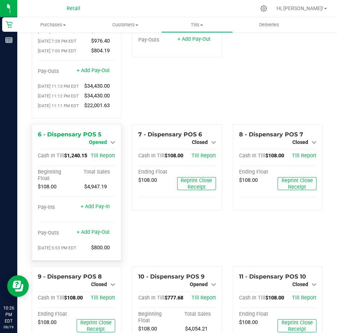
click at [113, 145] on icon at bounding box center [112, 141] width 5 height 5
click at [105, 151] on link "Close Till" at bounding box center [98, 148] width 19 height 6
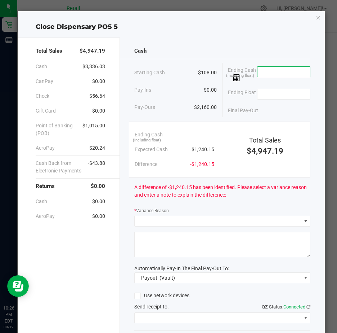
click at [284, 72] on input at bounding box center [284, 72] width 53 height 10
type input "$1,241.70"
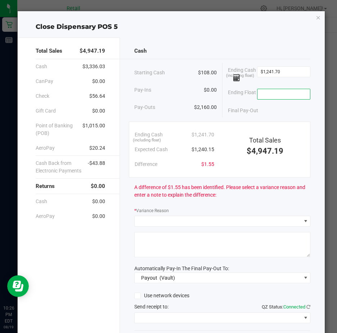
click at [266, 92] on input at bounding box center [284, 94] width 53 height 10
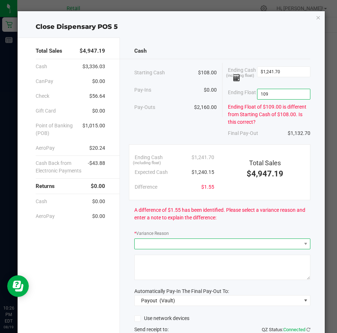
type input "$109.00"
click at [151, 246] on span at bounding box center [218, 244] width 167 height 10
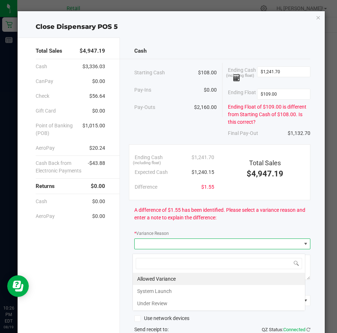
scroll to position [11, 173]
click at [154, 276] on li "Allowed Variance" at bounding box center [219, 278] width 172 height 12
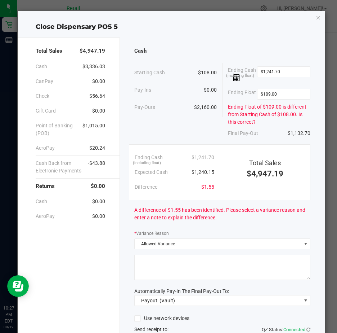
click at [145, 269] on textarea at bounding box center [222, 266] width 176 height 25
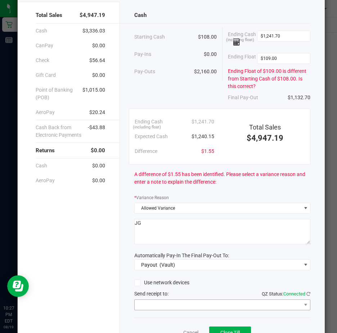
scroll to position [76, 0]
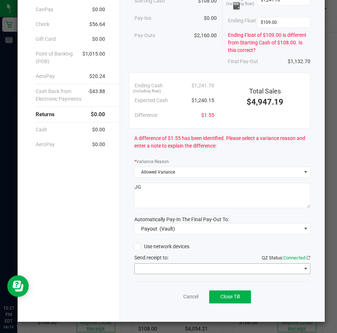
type textarea "JG"
click at [303, 267] on span at bounding box center [306, 269] width 6 height 6
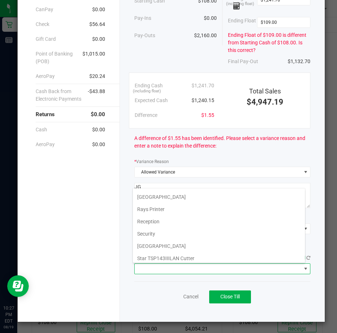
scroll to position [112, 0]
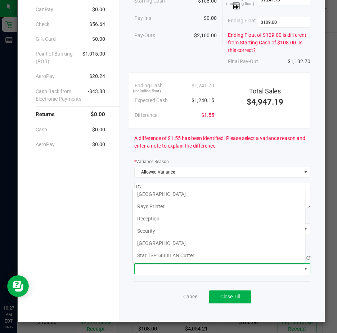
click at [221, 256] on Cutter "Star TSP143IIILAN Cutter" at bounding box center [219, 255] width 172 height 12
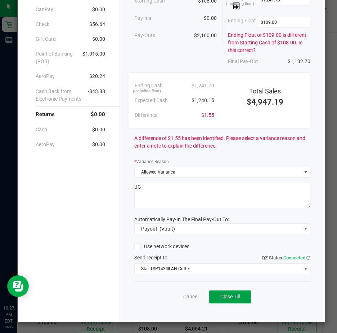
click at [230, 294] on span "Close Till" at bounding box center [230, 296] width 19 height 6
click at [166, 295] on link "Dismiss" at bounding box center [174, 297] width 17 height 8
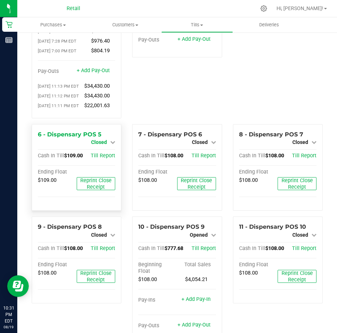
click at [112, 145] on icon at bounding box center [112, 141] width 5 height 5
click at [100, 151] on link "Open Till" at bounding box center [98, 148] width 19 height 6
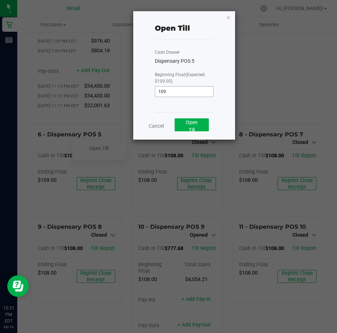
click at [178, 89] on input "109" at bounding box center [184, 92] width 58 height 10
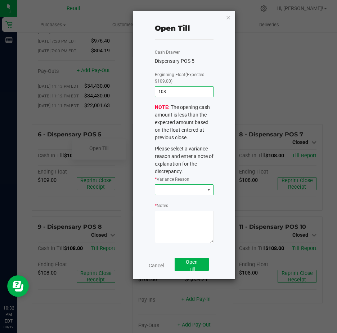
type input "$108.00"
click at [209, 187] on span at bounding box center [209, 190] width 6 height 6
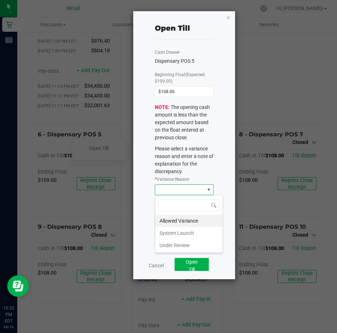
scroll to position [11, 59]
click at [193, 217] on li "Allowed Variance" at bounding box center [188, 220] width 67 height 12
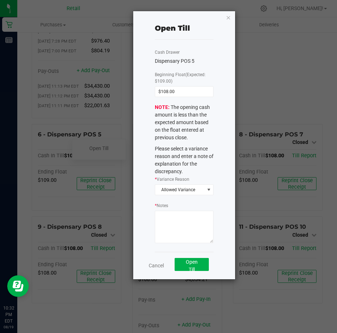
click at [166, 216] on textarea "* Notes" at bounding box center [184, 226] width 59 height 32
type textarea "t"
type textarea "typo 109"
click at [198, 266] on button "Open Till" at bounding box center [192, 264] width 34 height 13
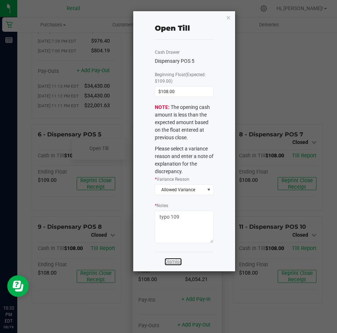
click at [177, 261] on link "Dismiss" at bounding box center [173, 262] width 17 height 8
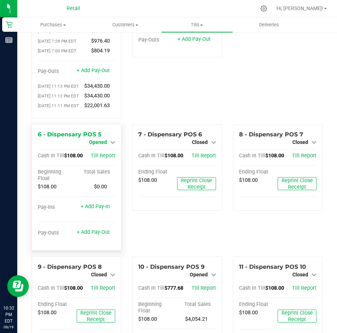
click at [112, 145] on icon at bounding box center [112, 141] width 5 height 5
click at [106, 151] on link "Close Till" at bounding box center [98, 148] width 19 height 6
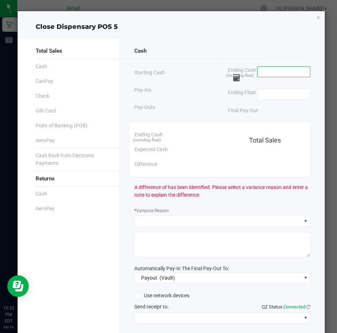
click at [258, 71] on input at bounding box center [284, 72] width 53 height 10
type input "$108.00"
click at [265, 93] on input at bounding box center [284, 94] width 53 height 10
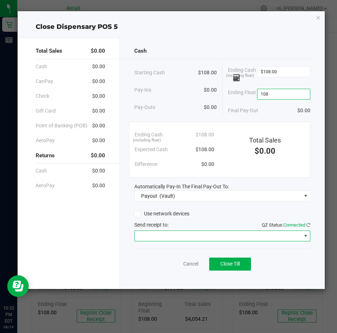
type input "$108.00"
click at [306, 235] on span at bounding box center [306, 236] width 6 height 6
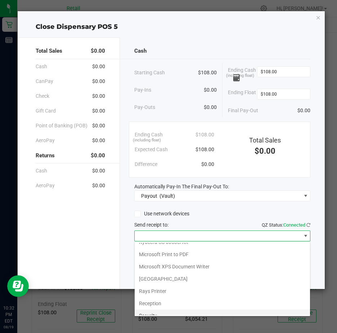
scroll to position [112, 0]
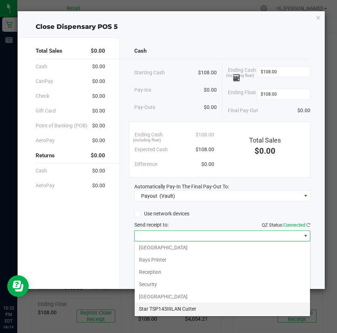
click at [183, 306] on Cutter "Star TSP143IIILAN Cutter" at bounding box center [223, 308] width 176 height 12
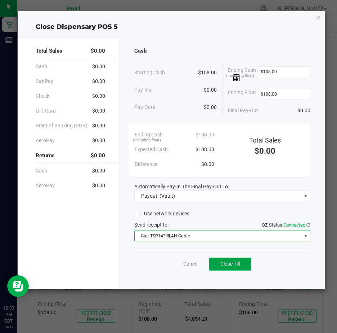
click at [231, 263] on span "Close Till" at bounding box center [230, 264] width 19 height 6
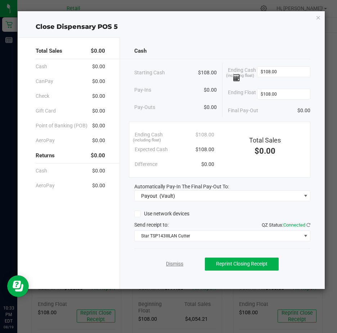
click at [175, 262] on link "Dismiss" at bounding box center [174, 264] width 17 height 8
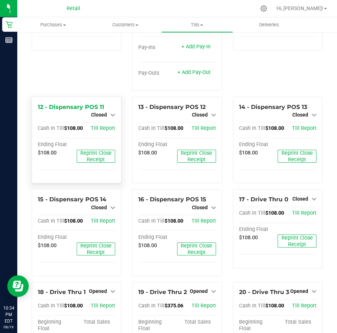
scroll to position [541, 0]
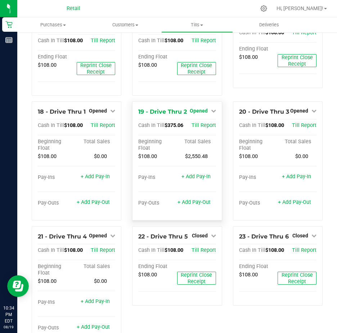
click at [211, 113] on icon at bounding box center [213, 110] width 5 height 5
click at [198, 129] on link "Close Till" at bounding box center [199, 126] width 19 height 6
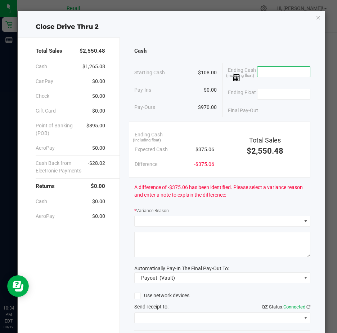
click at [267, 71] on input at bounding box center [284, 72] width 53 height 10
type input "$359.01"
click at [274, 96] on input at bounding box center [284, 94] width 53 height 10
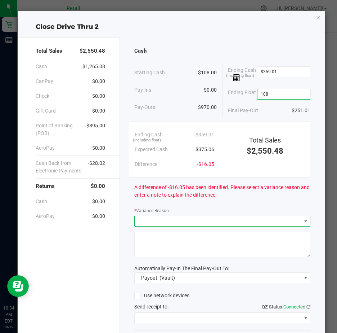
type input "$108.00"
click at [160, 224] on span at bounding box center [218, 221] width 167 height 10
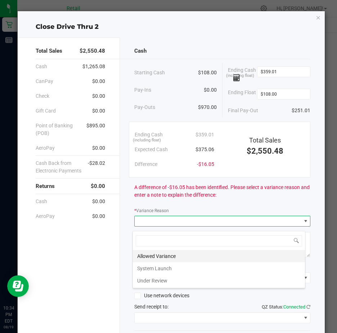
scroll to position [11, 173]
click at [161, 255] on li "Allowed Variance" at bounding box center [219, 256] width 172 height 12
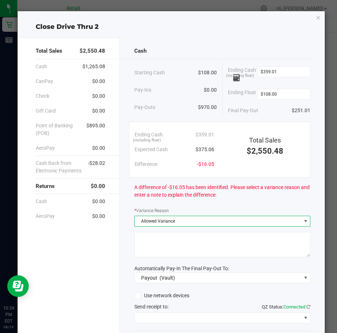
drag, startPoint x: 153, startPoint y: 242, endPoint x: 160, endPoint y: 244, distance: 6.6
click at [154, 242] on textarea at bounding box center [222, 244] width 176 height 25
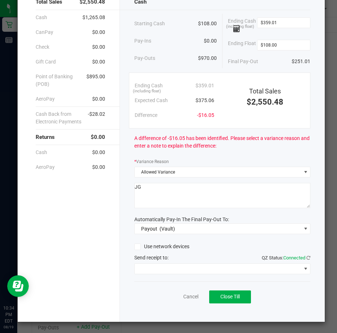
scroll to position [53, 0]
type textarea "JG"
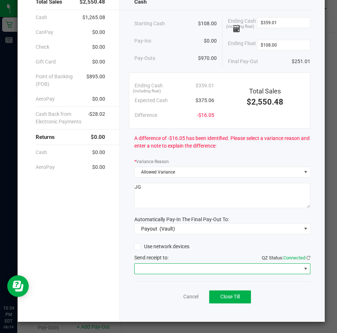
click at [303, 270] on span at bounding box center [306, 269] width 6 height 6
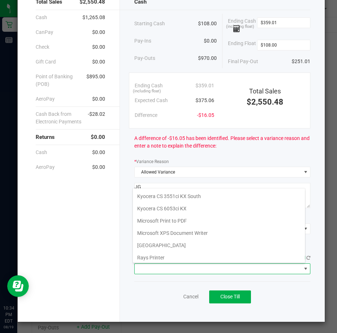
scroll to position [112, 0]
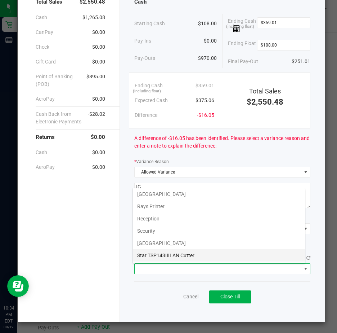
click at [223, 256] on Cutter "Star TSP143IIILAN Cutter" at bounding box center [219, 255] width 172 height 12
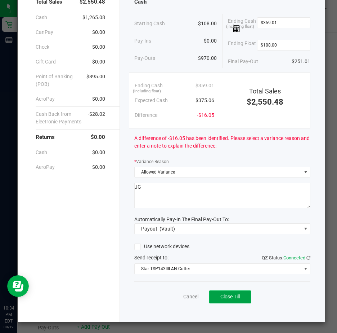
click at [230, 296] on span "Close Till" at bounding box center [230, 296] width 19 height 6
click at [172, 296] on link "Dismiss" at bounding box center [174, 297] width 17 height 8
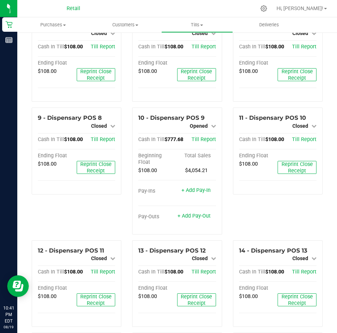
scroll to position [216, 0]
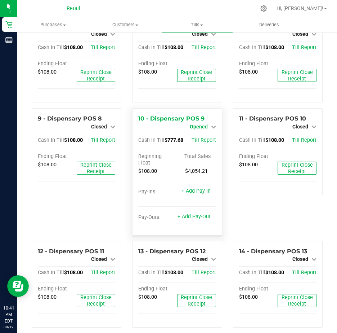
click at [212, 129] on icon at bounding box center [213, 126] width 5 height 5
click at [200, 136] on link "Close Till" at bounding box center [199, 133] width 19 height 6
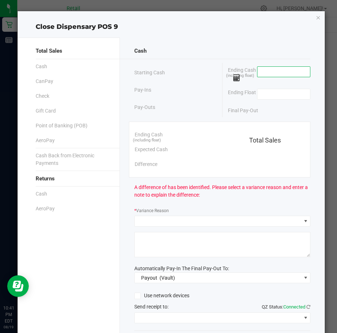
click at [262, 72] on input at bounding box center [284, 72] width 53 height 10
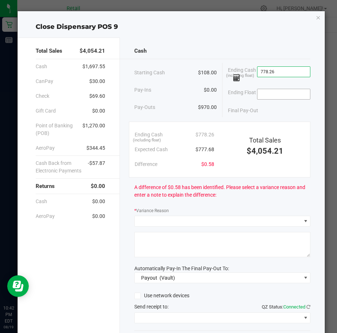
type input "$778.26"
click at [274, 97] on input at bounding box center [284, 94] width 53 height 10
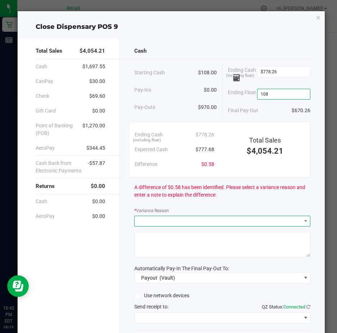
type input "$108.00"
click at [154, 225] on span at bounding box center [218, 221] width 167 height 10
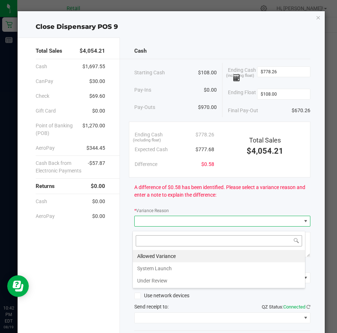
scroll to position [11, 173]
click at [156, 254] on li "Allowed Variance" at bounding box center [219, 256] width 172 height 12
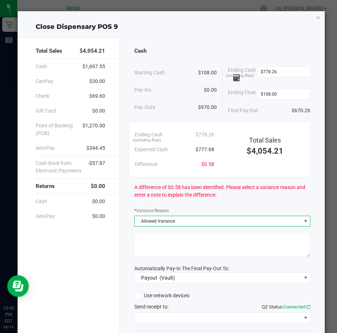
click at [152, 245] on textarea at bounding box center [222, 244] width 176 height 25
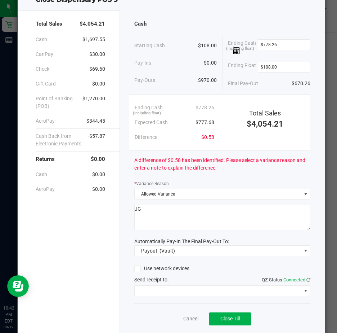
scroll to position [53, 0]
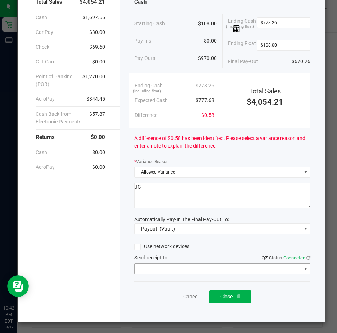
type textarea "JG"
click at [303, 269] on span at bounding box center [306, 269] width 6 height 6
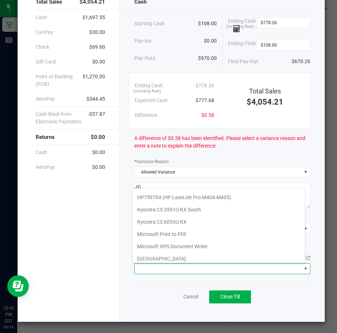
scroll to position [112, 0]
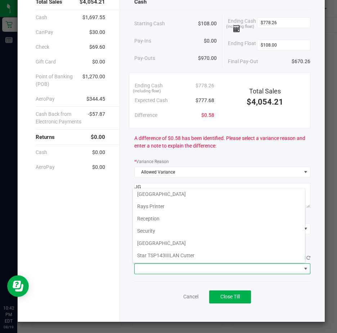
click at [208, 257] on Cutter "Star TSP143IIILAN Cutter" at bounding box center [219, 255] width 172 height 12
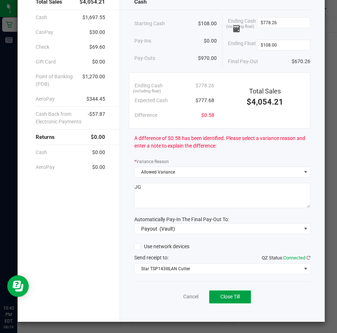
click at [230, 295] on span "Close Till" at bounding box center [230, 296] width 19 height 6
click at [173, 295] on link "Dismiss" at bounding box center [174, 297] width 17 height 8
